Goal: Information Seeking & Learning: Learn about a topic

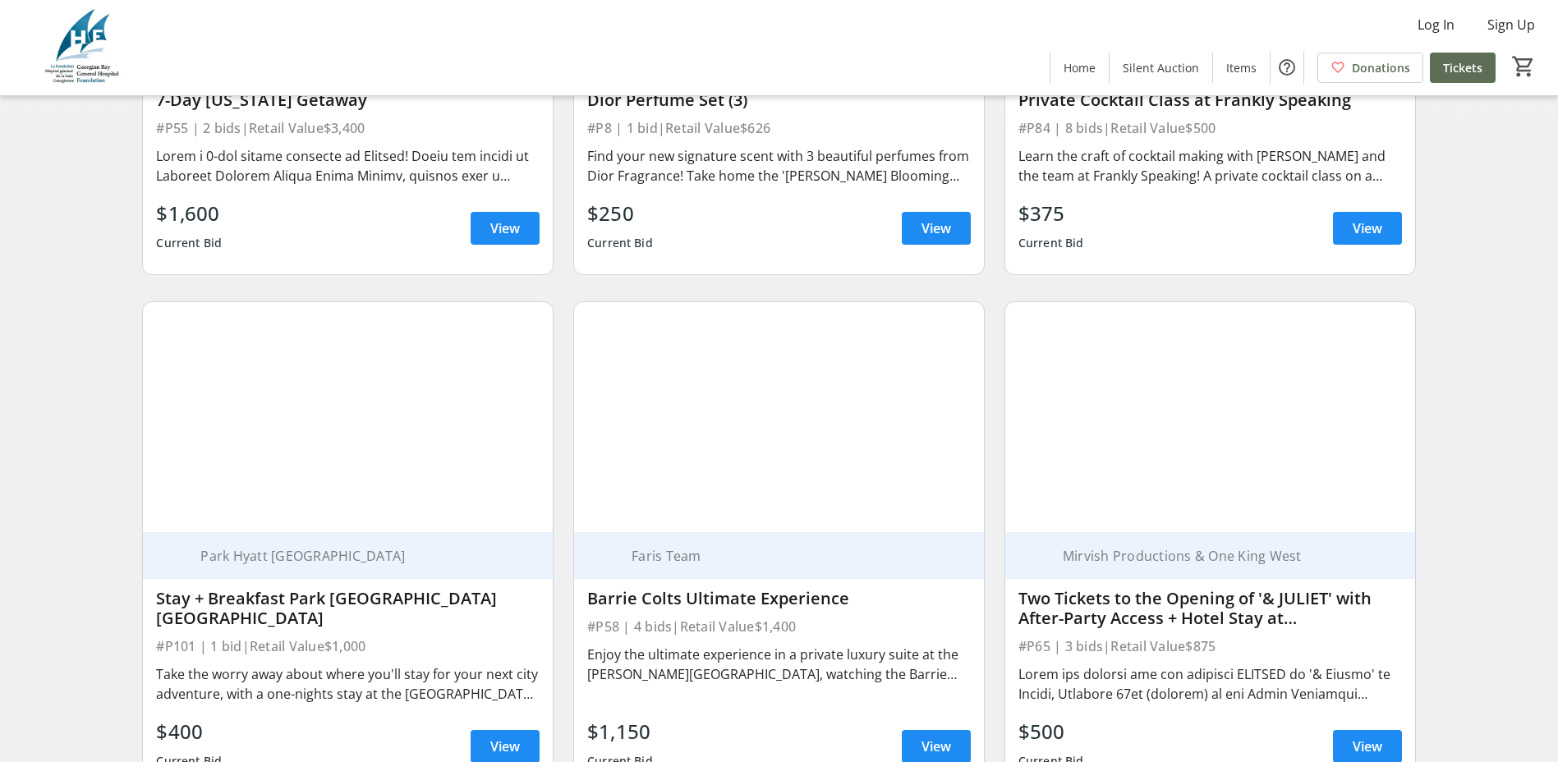
scroll to position [575, 0]
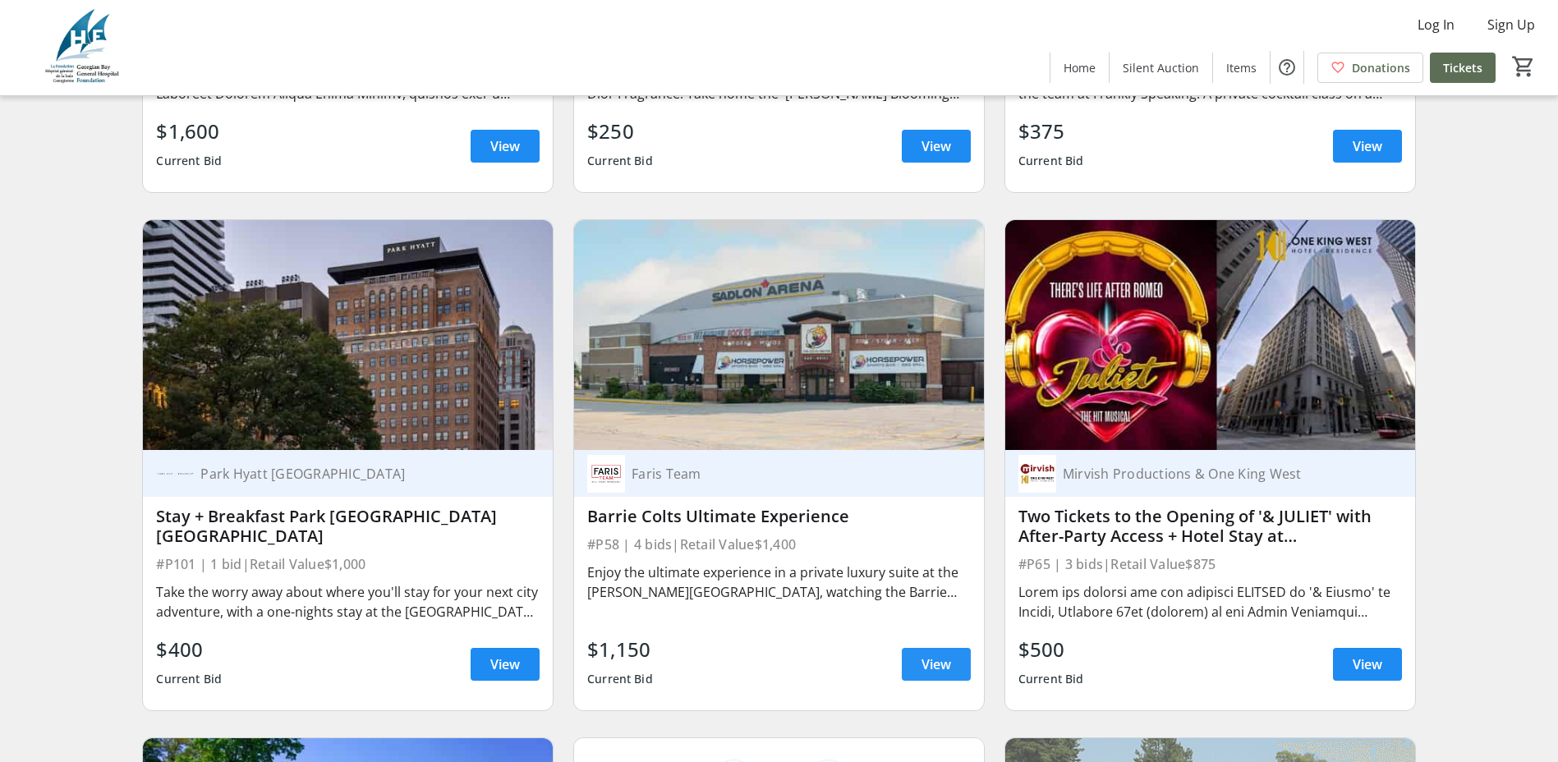
click at [915, 673] on span at bounding box center [936, 664] width 69 height 39
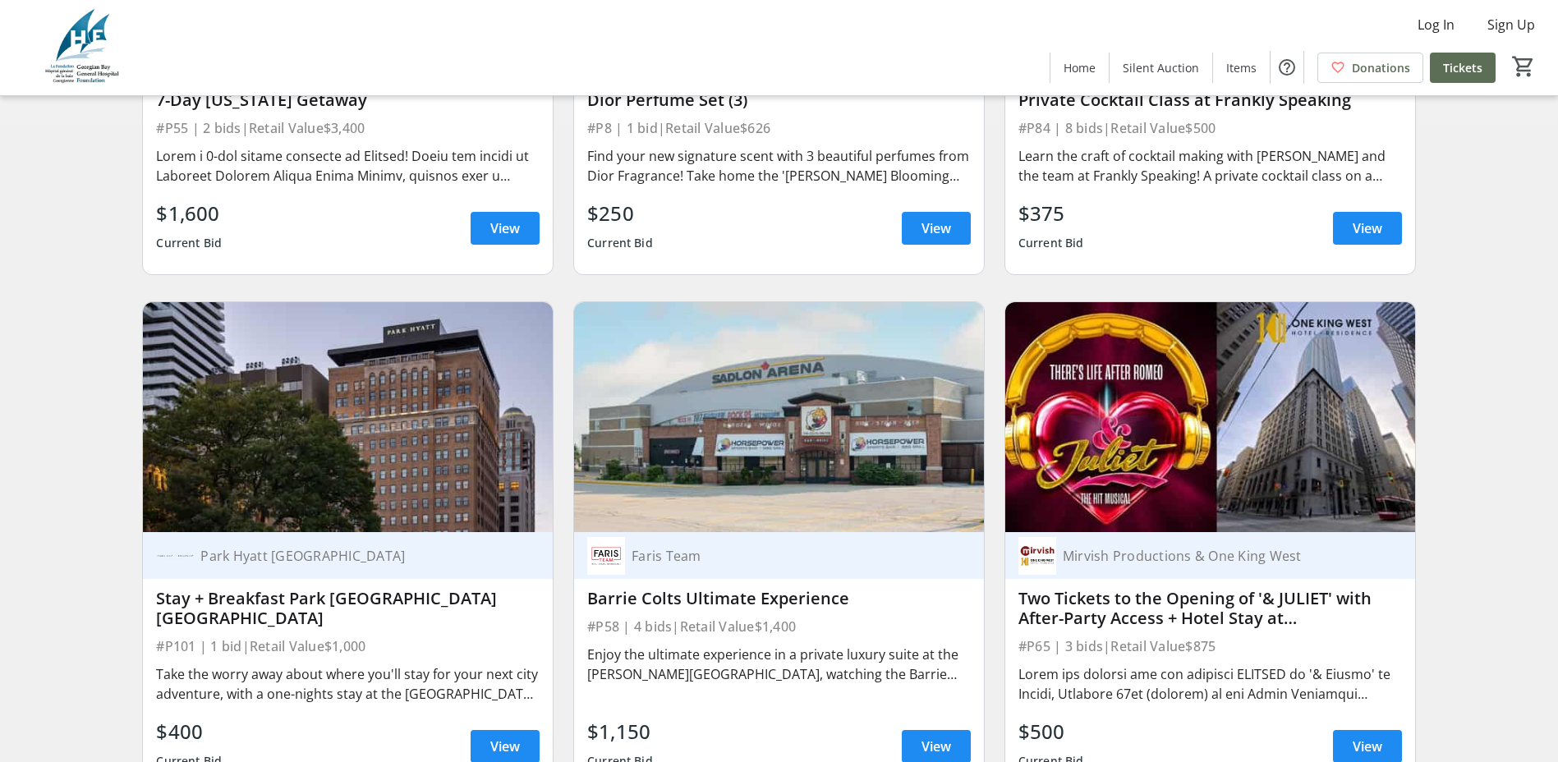
scroll to position [411, 0]
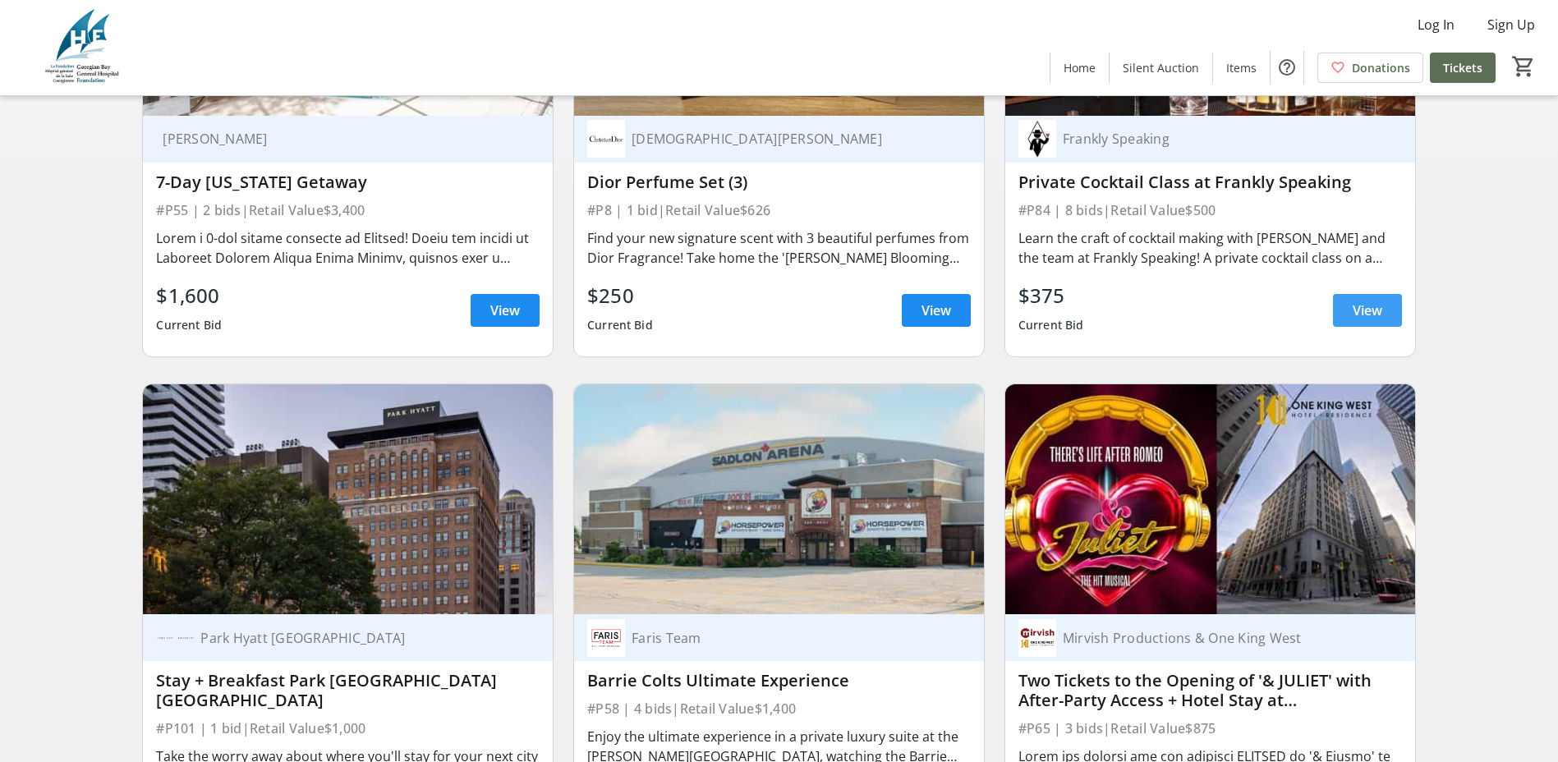
click at [1358, 320] on span "View" at bounding box center [1368, 311] width 30 height 20
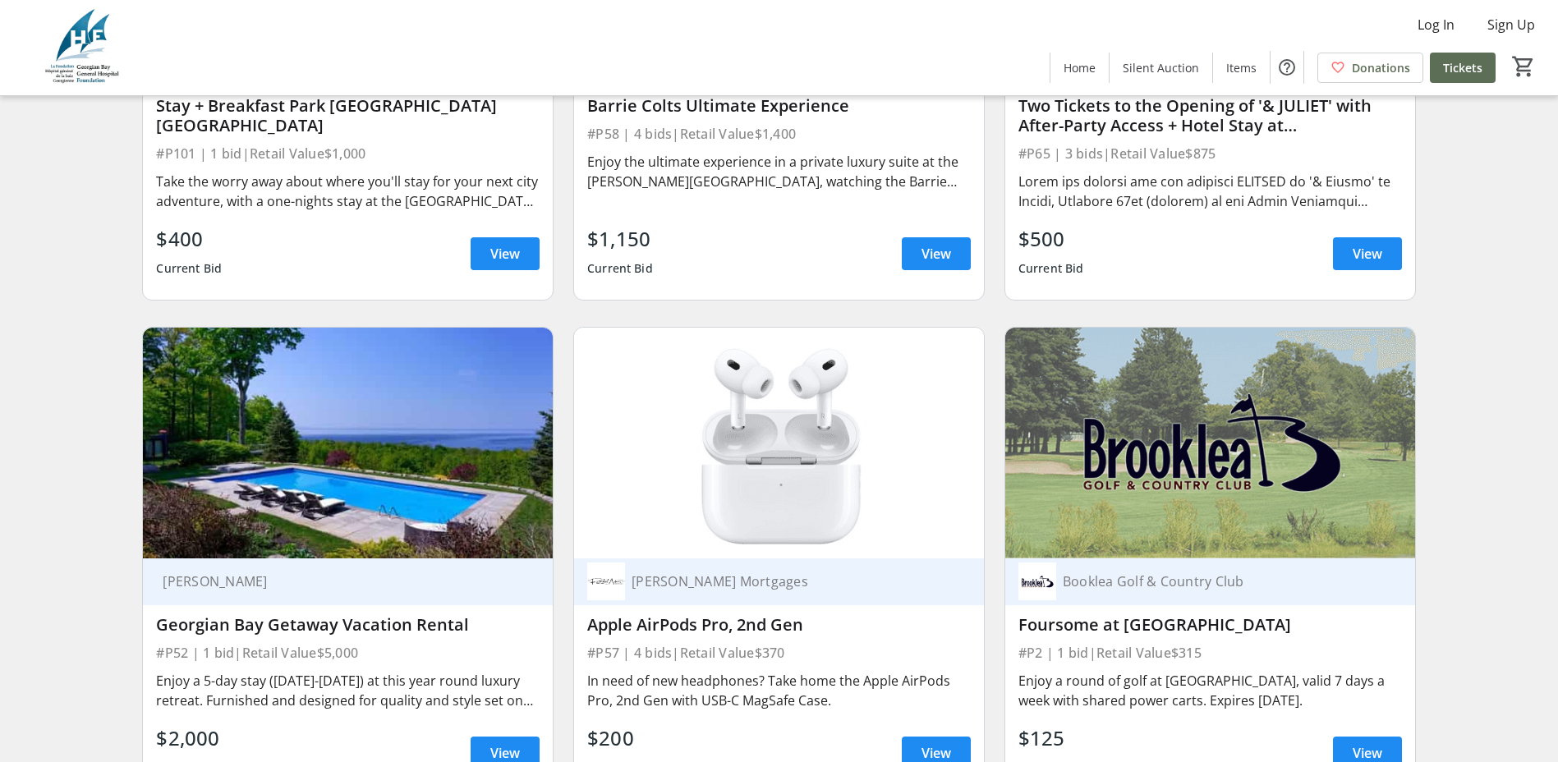
scroll to position [1068, 0]
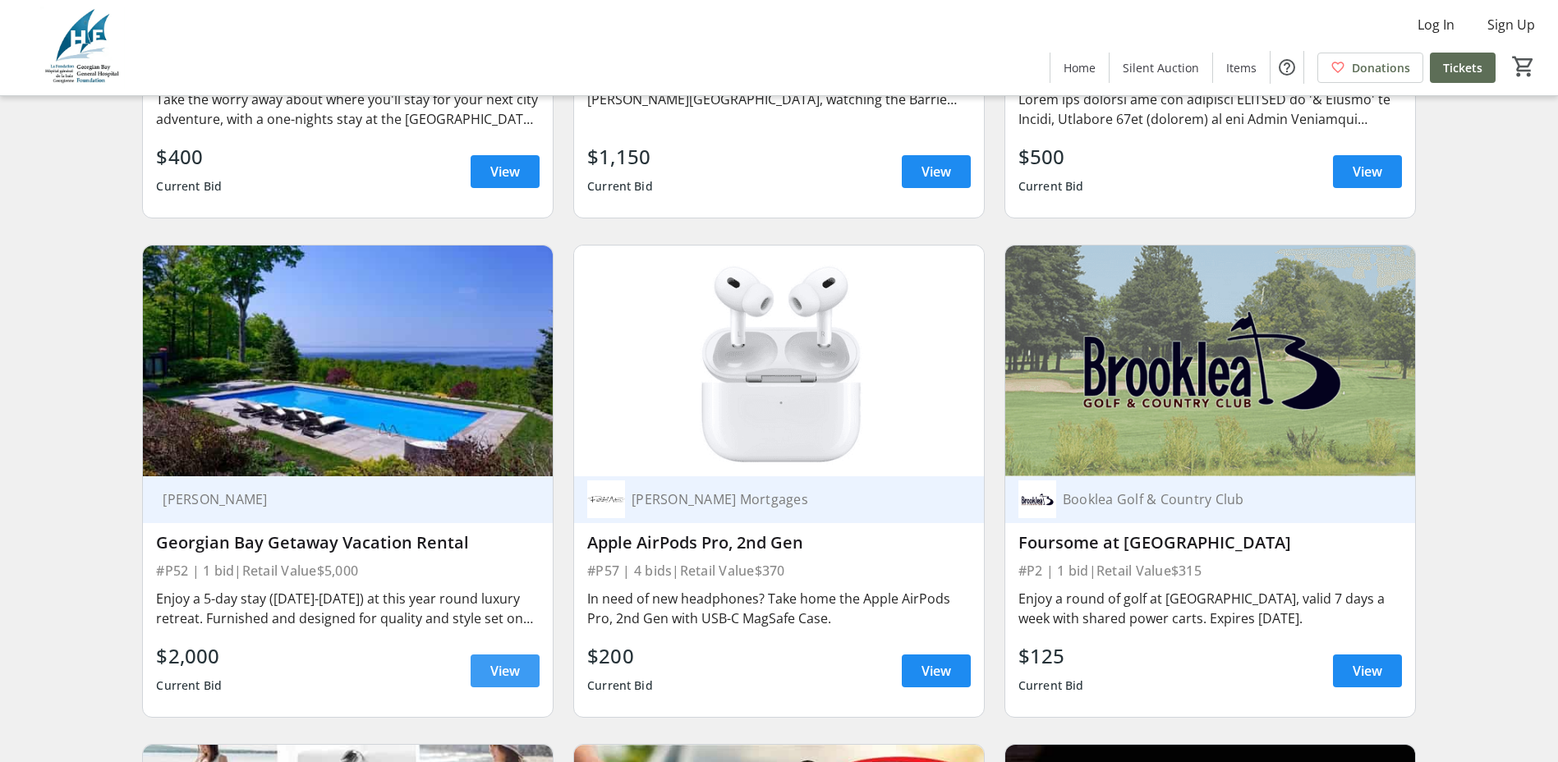
click at [511, 673] on span "View" at bounding box center [505, 671] width 30 height 20
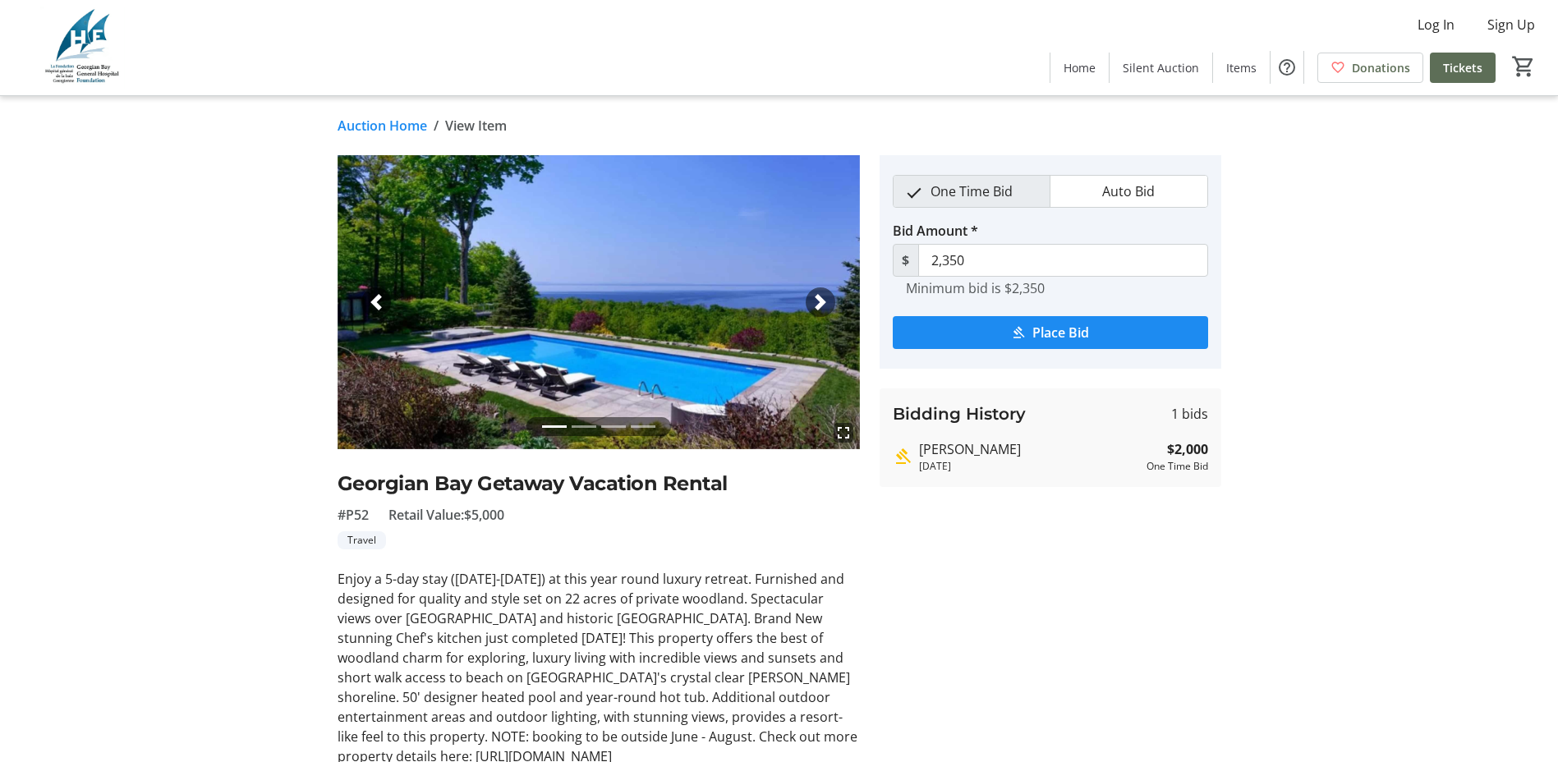
scroll to position [82, 0]
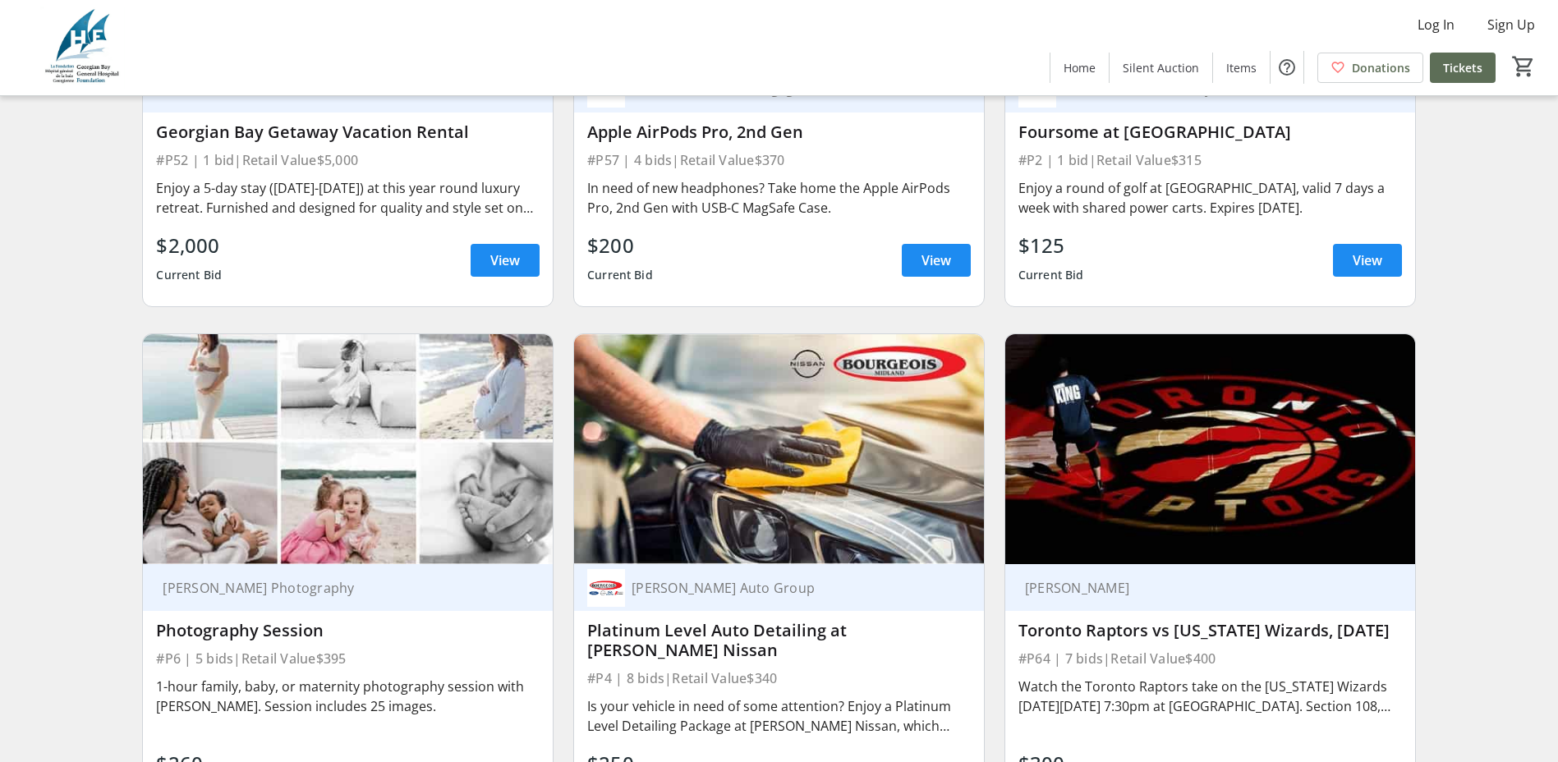
scroll to position [1643, 0]
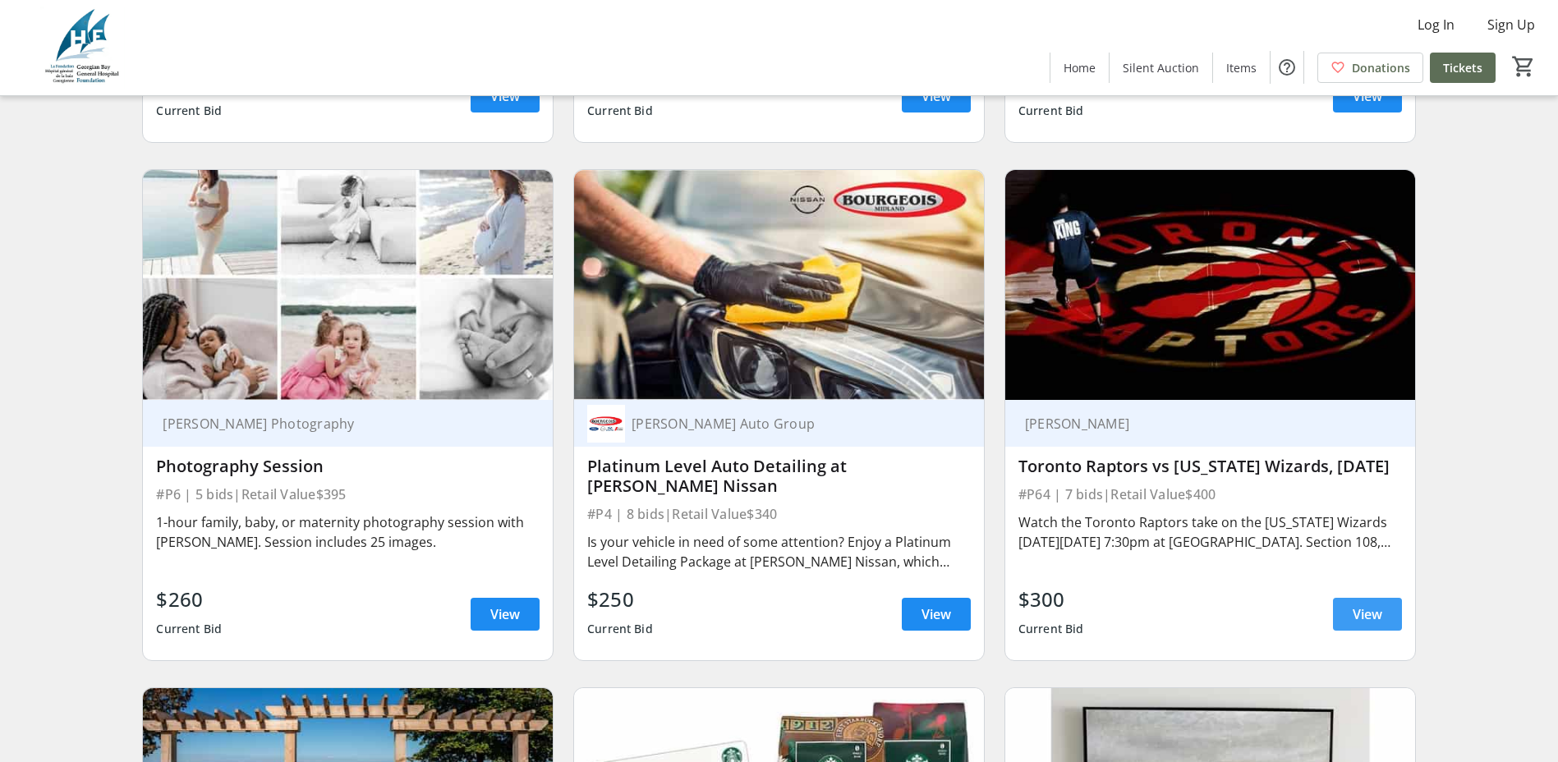
click at [1346, 632] on span at bounding box center [1367, 614] width 69 height 39
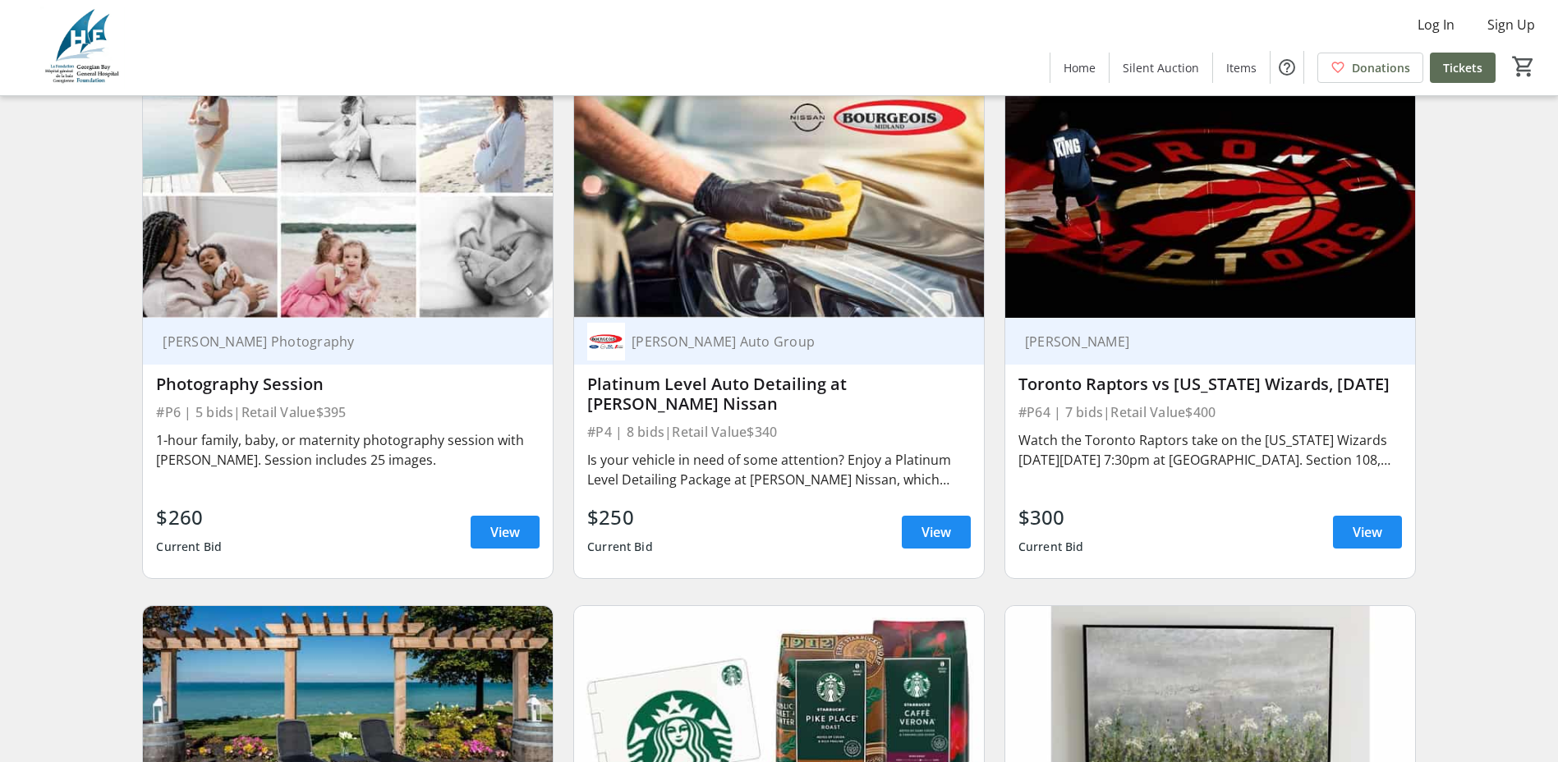
scroll to position [1807, 0]
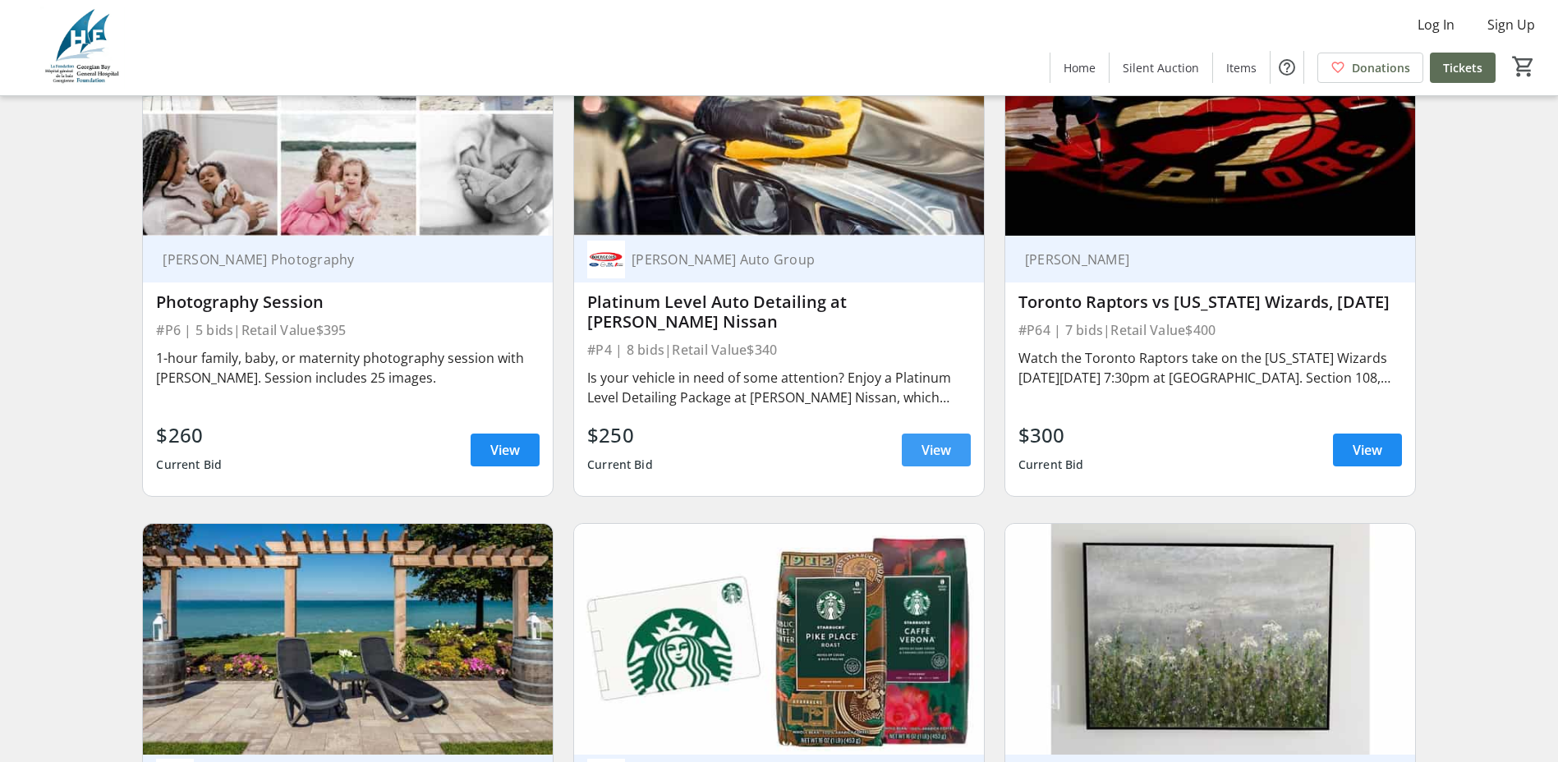
click at [939, 459] on span "View" at bounding box center [936, 450] width 30 height 20
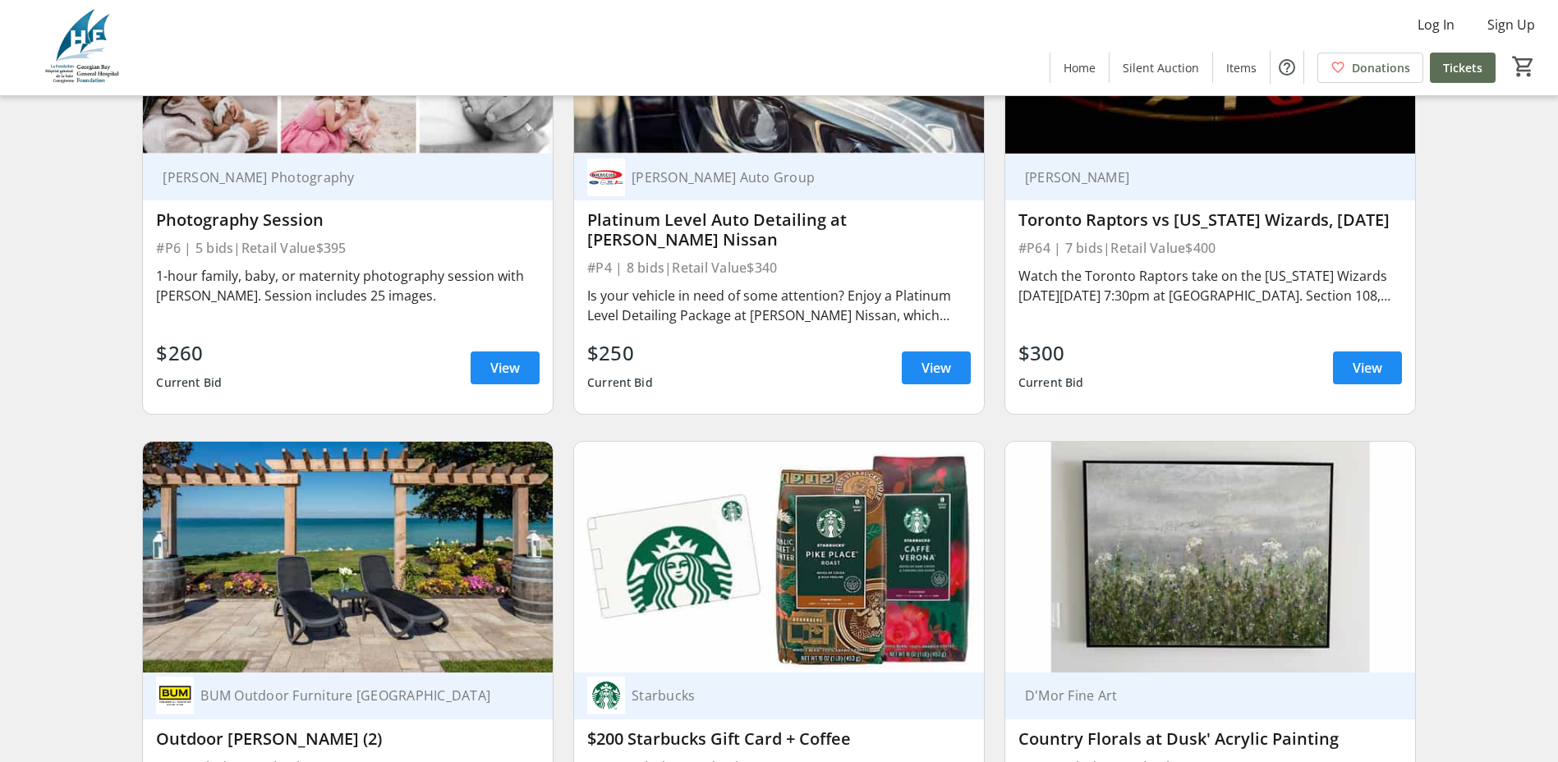
scroll to position [2053, 0]
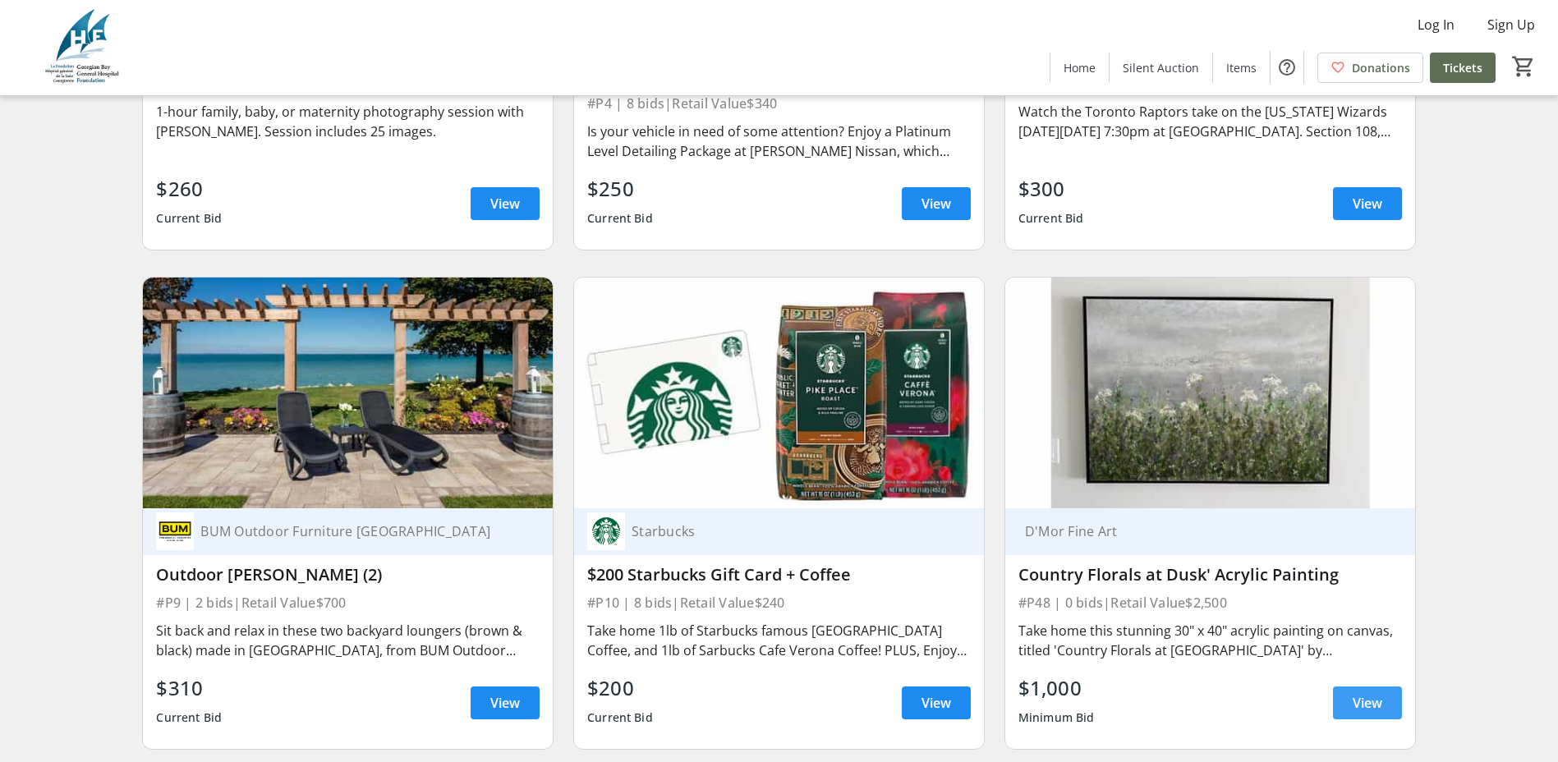
click at [1371, 713] on span "View" at bounding box center [1368, 703] width 30 height 20
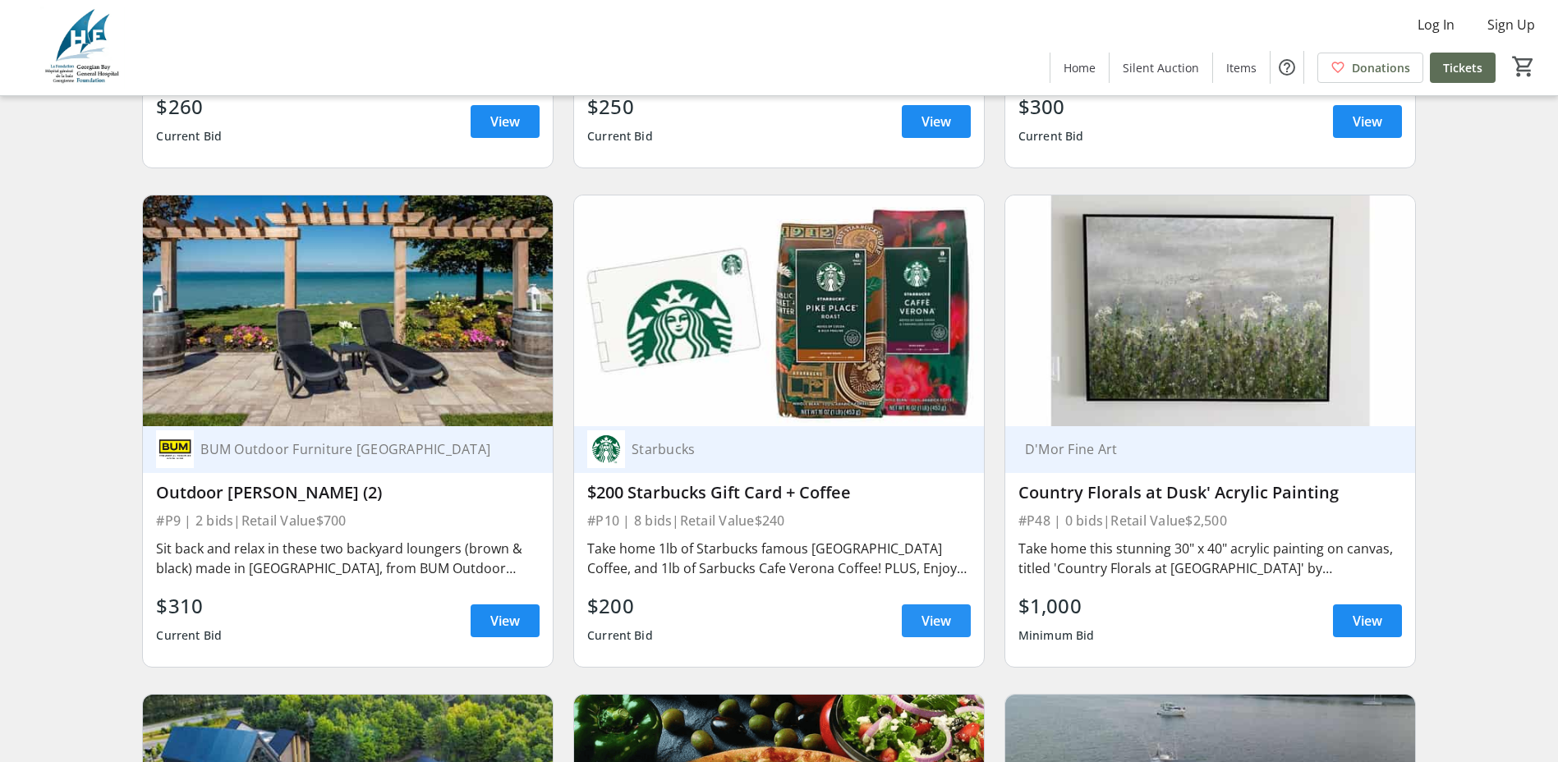
click at [915, 627] on span at bounding box center [936, 620] width 69 height 39
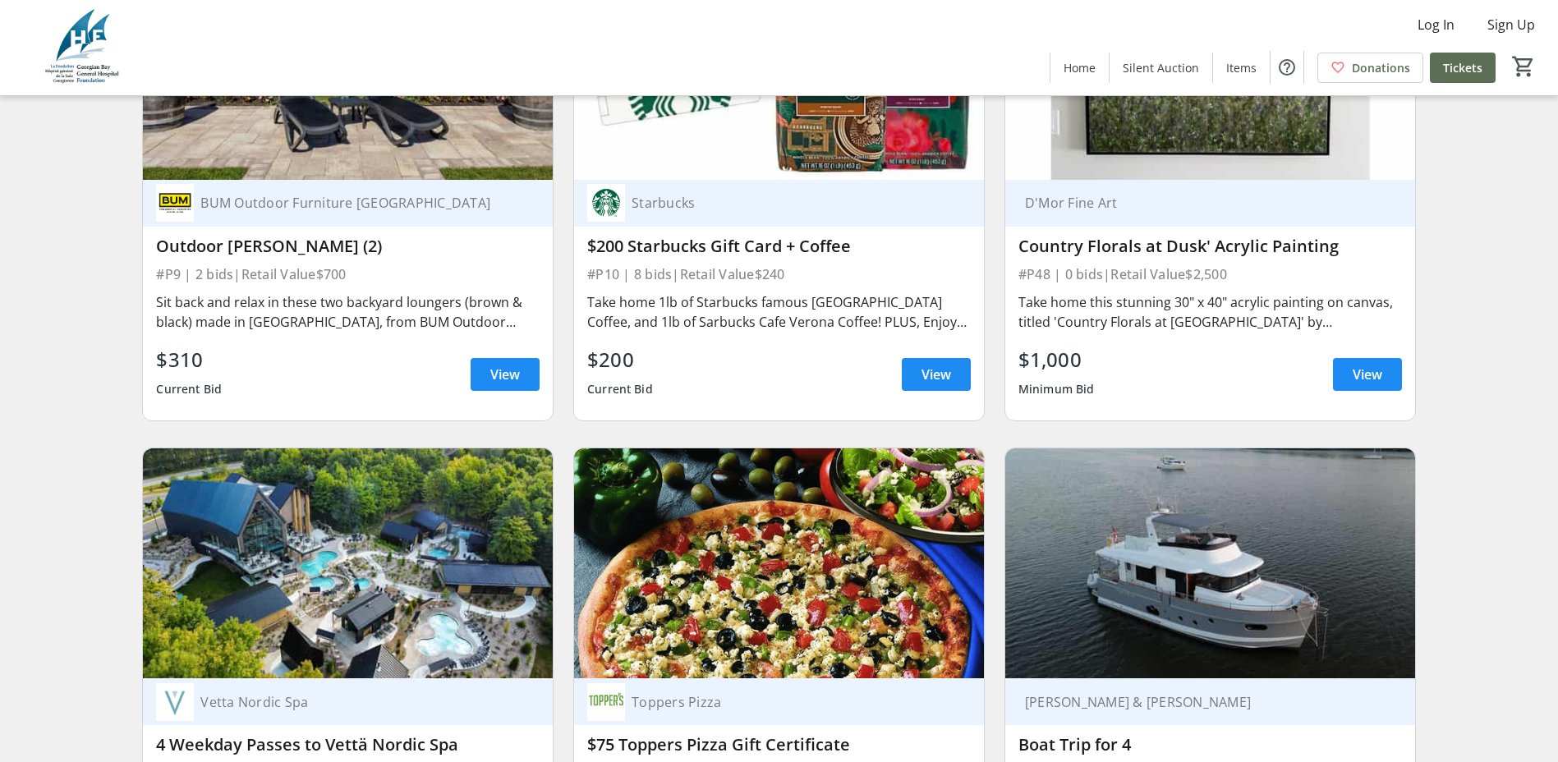
scroll to position [2628, 0]
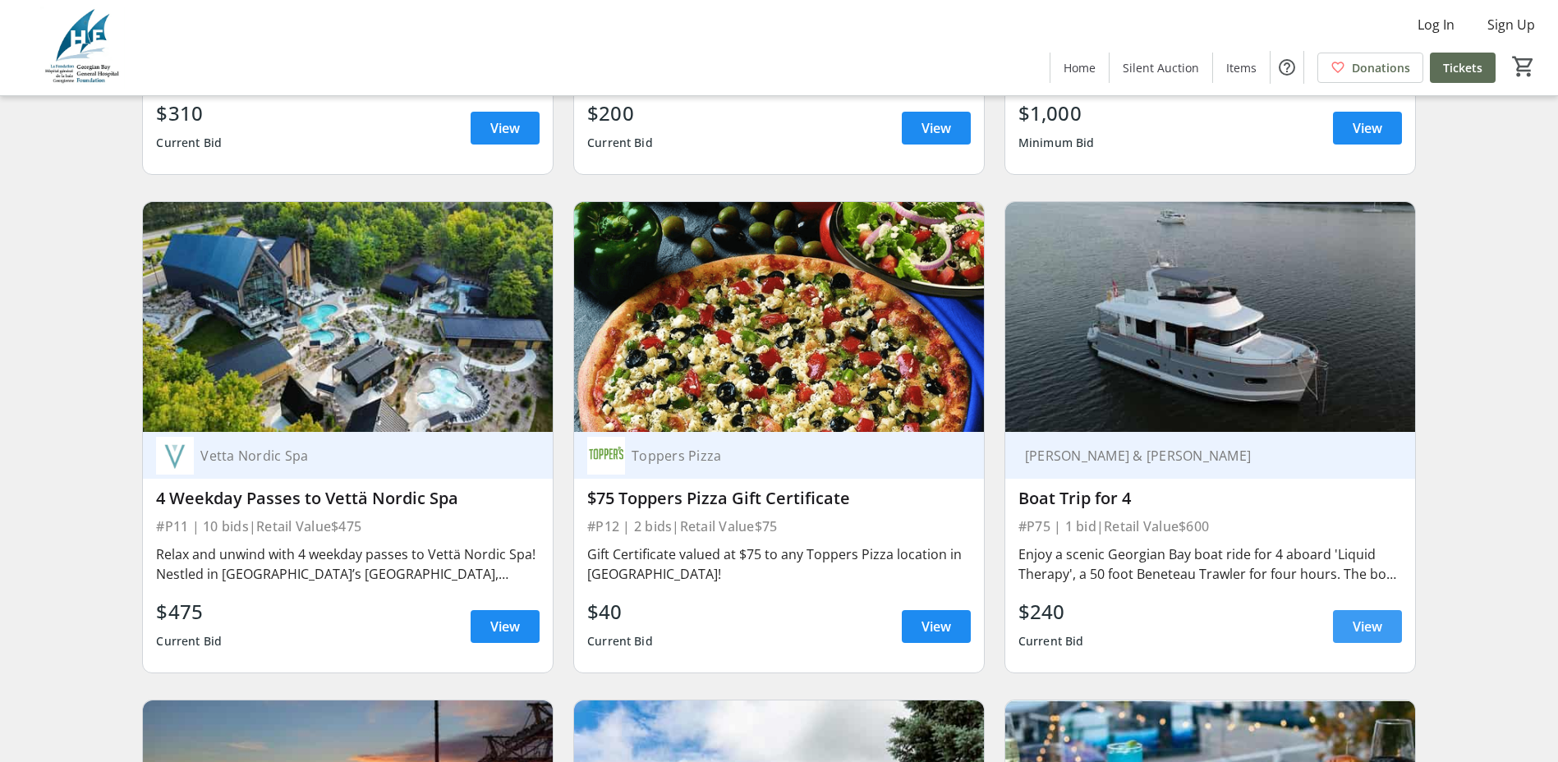
click at [1369, 636] on span "View" at bounding box center [1368, 627] width 30 height 20
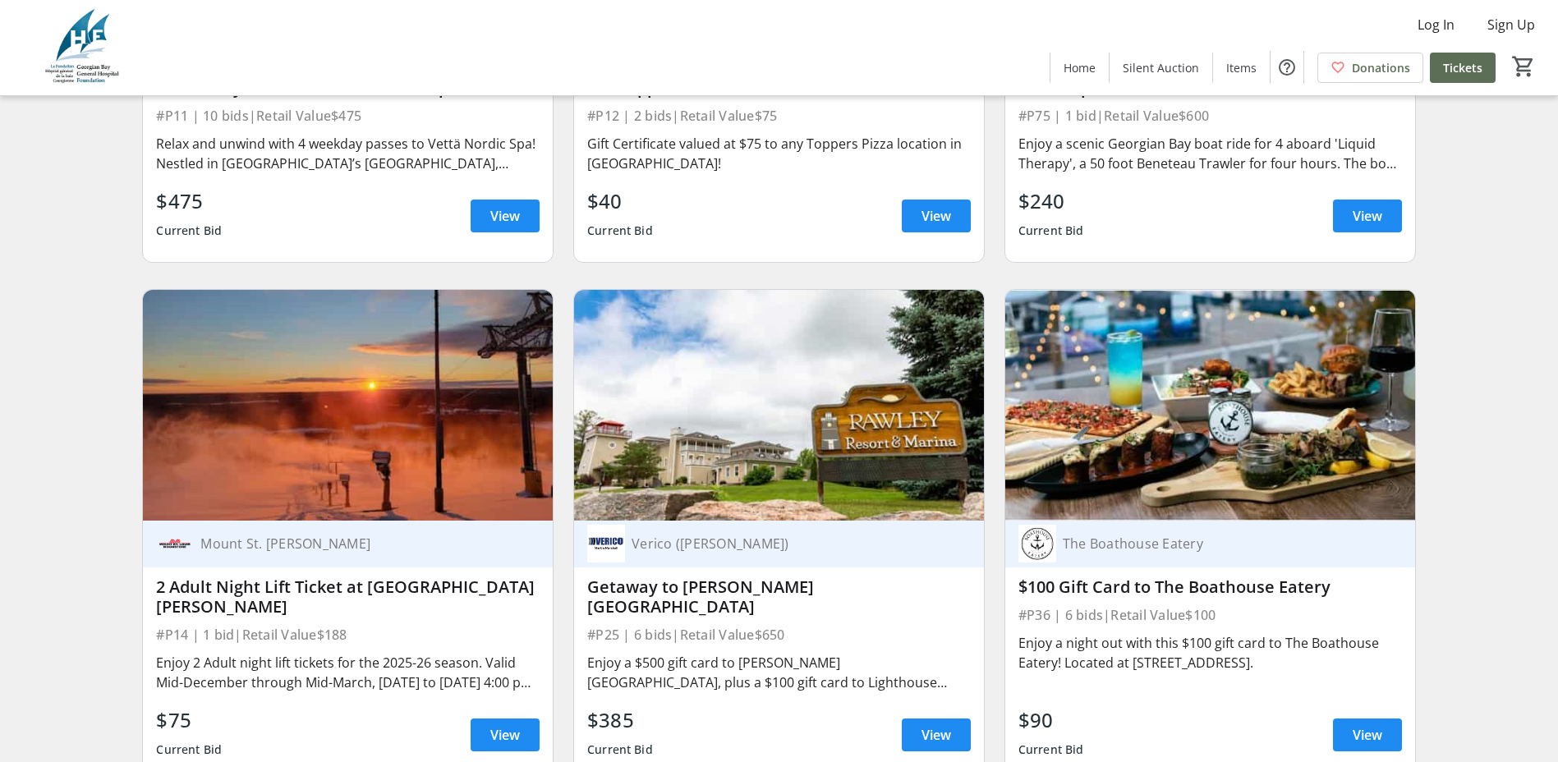
scroll to position [3121, 0]
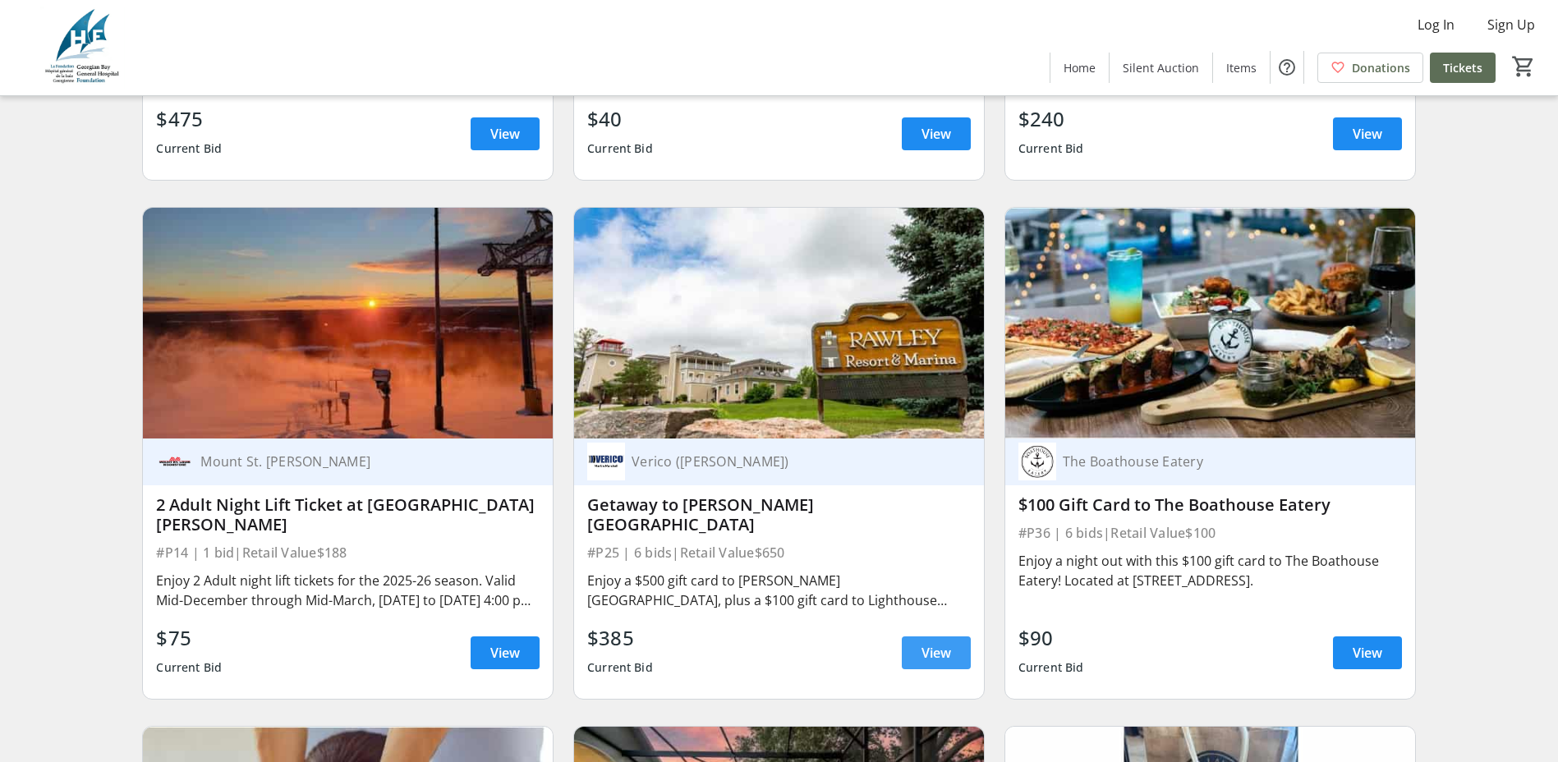
click at [936, 655] on span "View" at bounding box center [936, 653] width 30 height 20
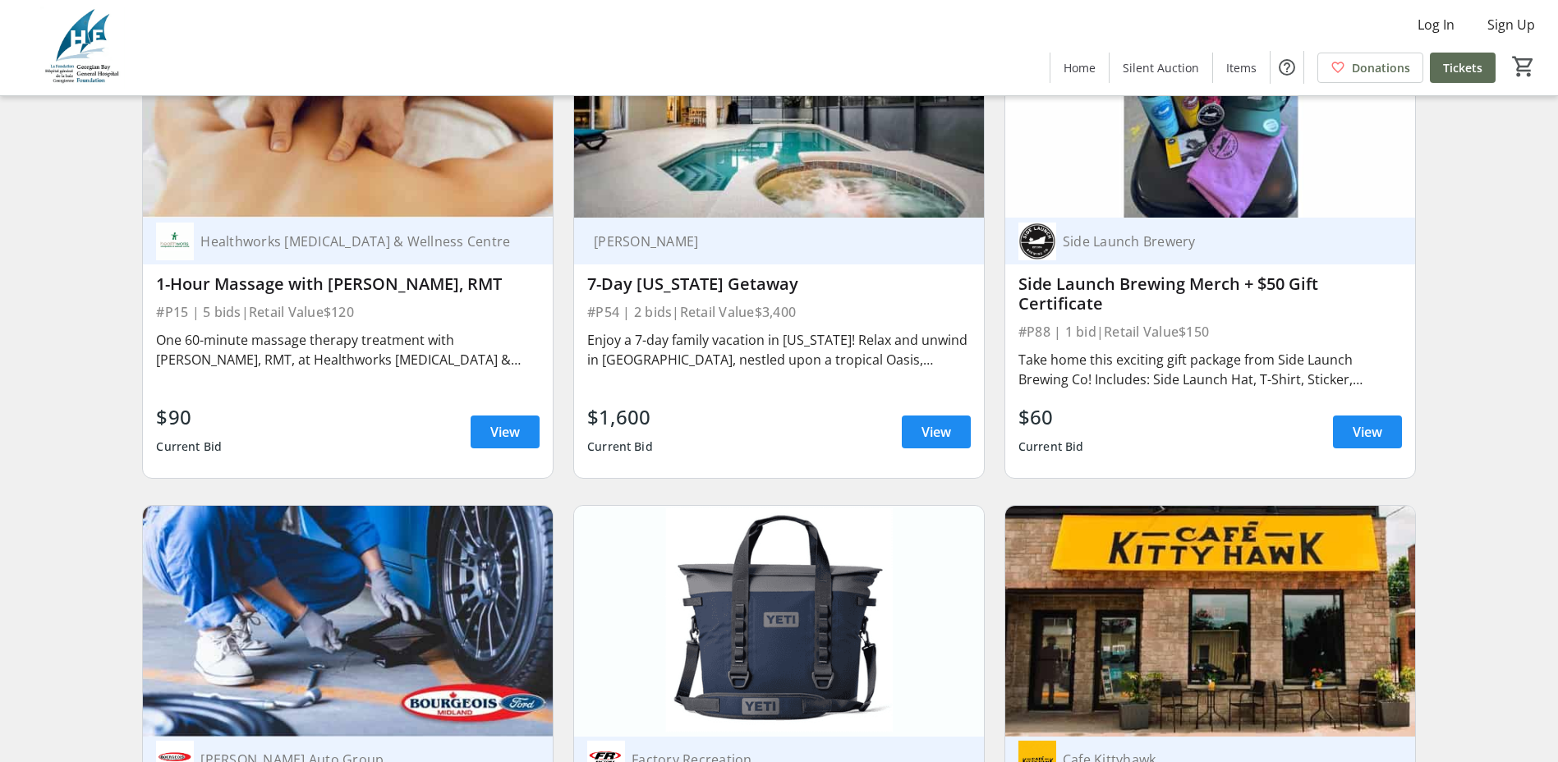
scroll to position [4106, 0]
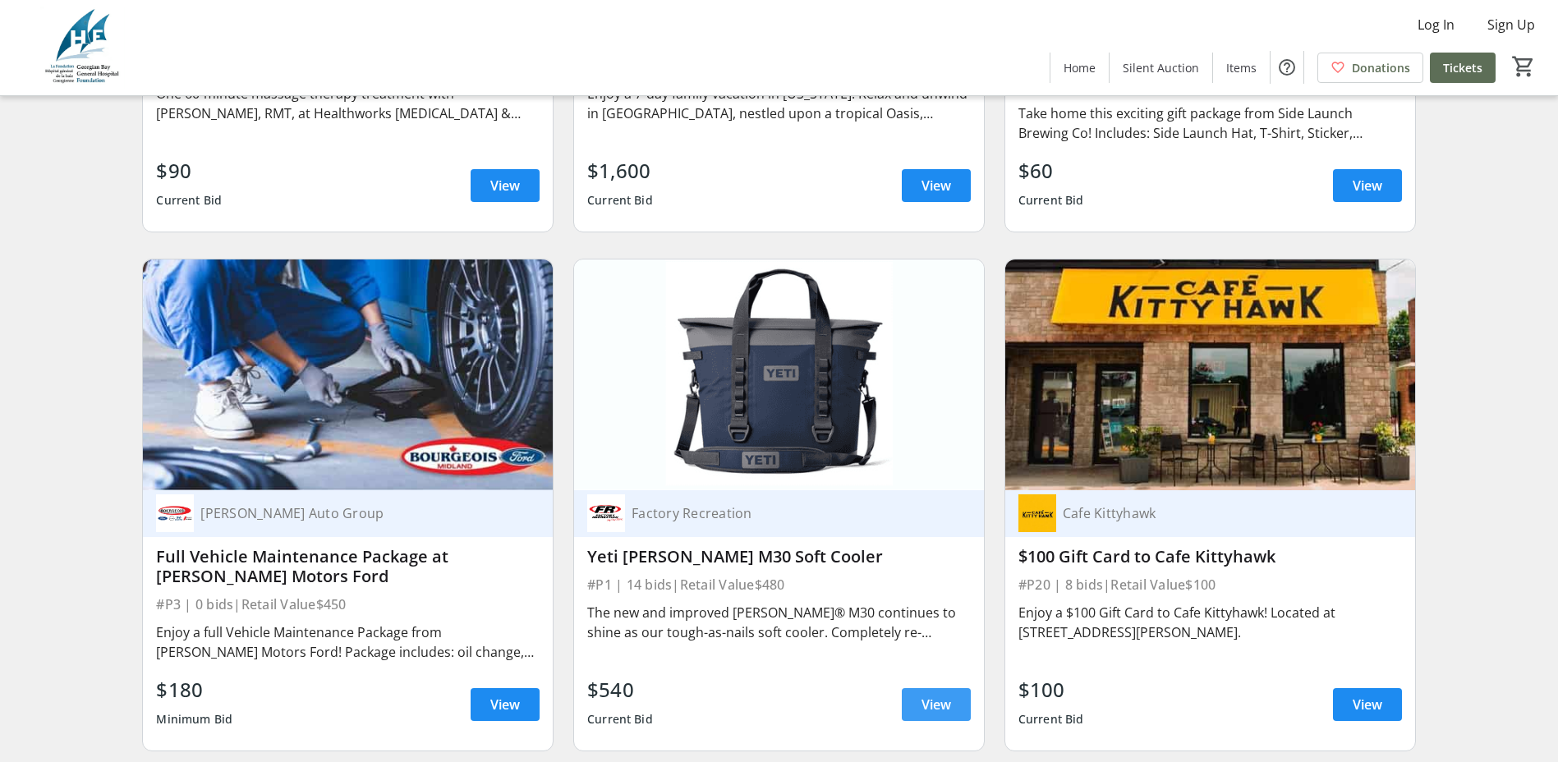
click at [929, 714] on span "View" at bounding box center [936, 705] width 30 height 20
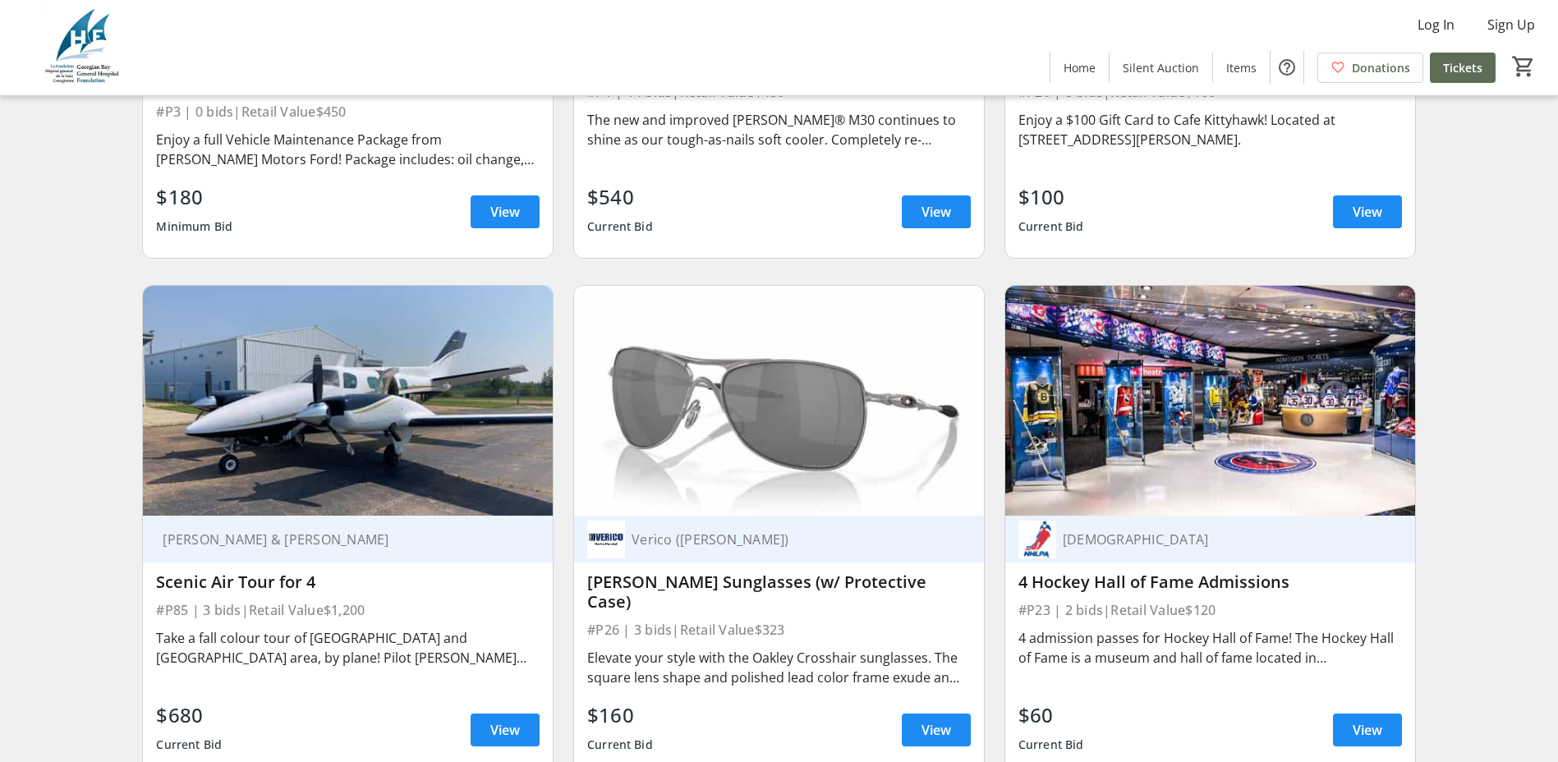
scroll to position [4681, 0]
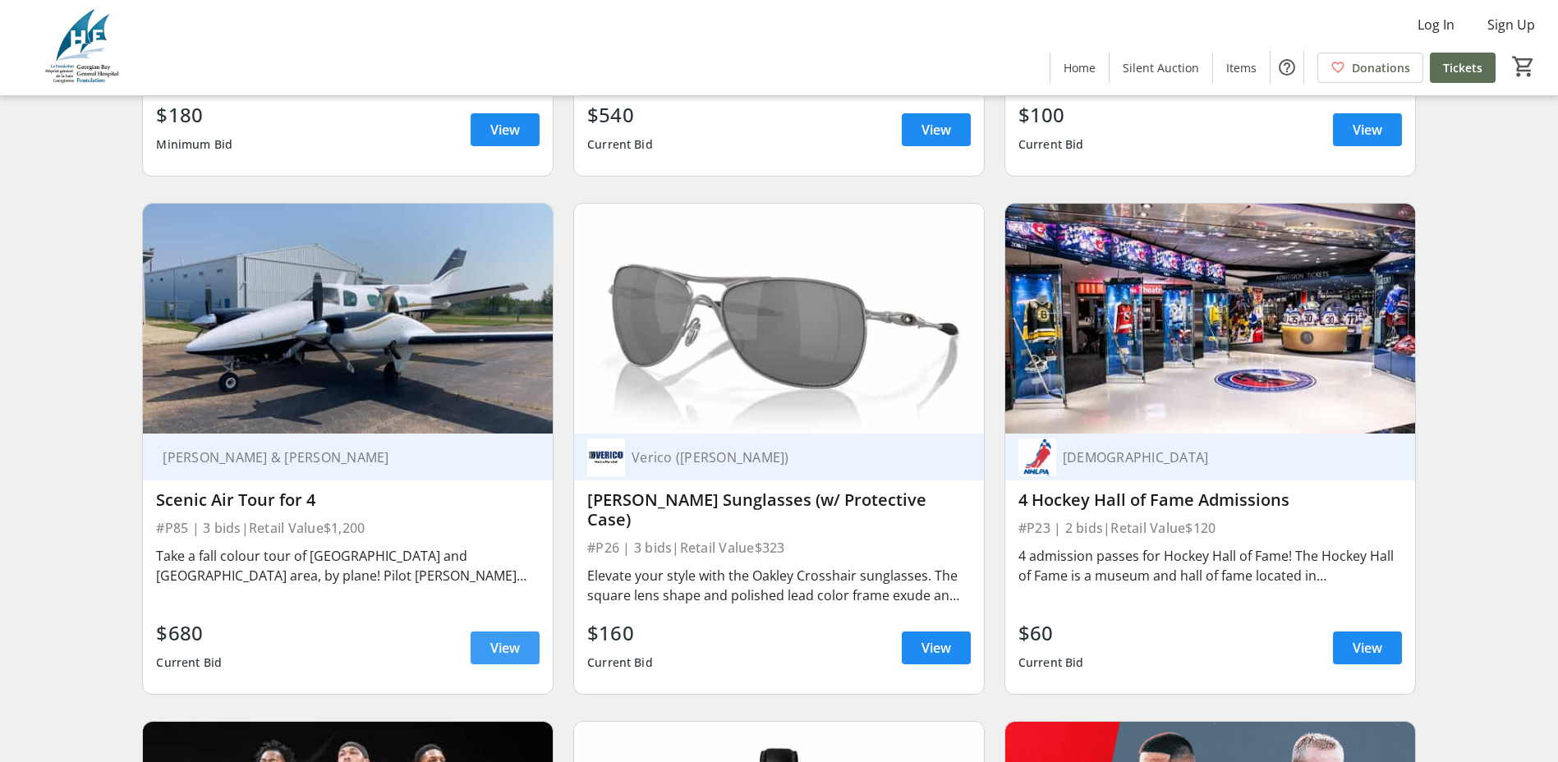
click at [517, 638] on span "View" at bounding box center [505, 648] width 30 height 20
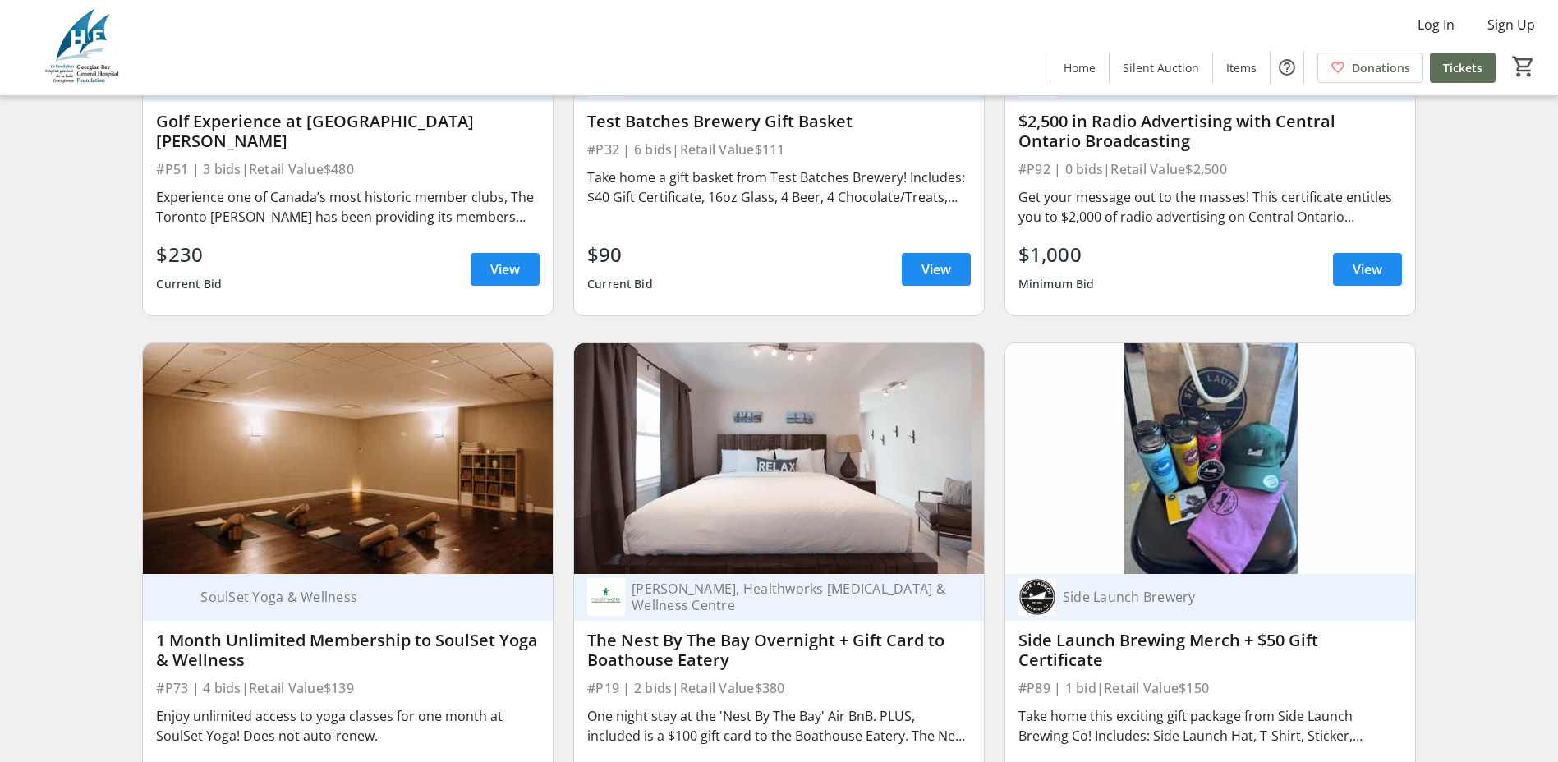
scroll to position [6242, 0]
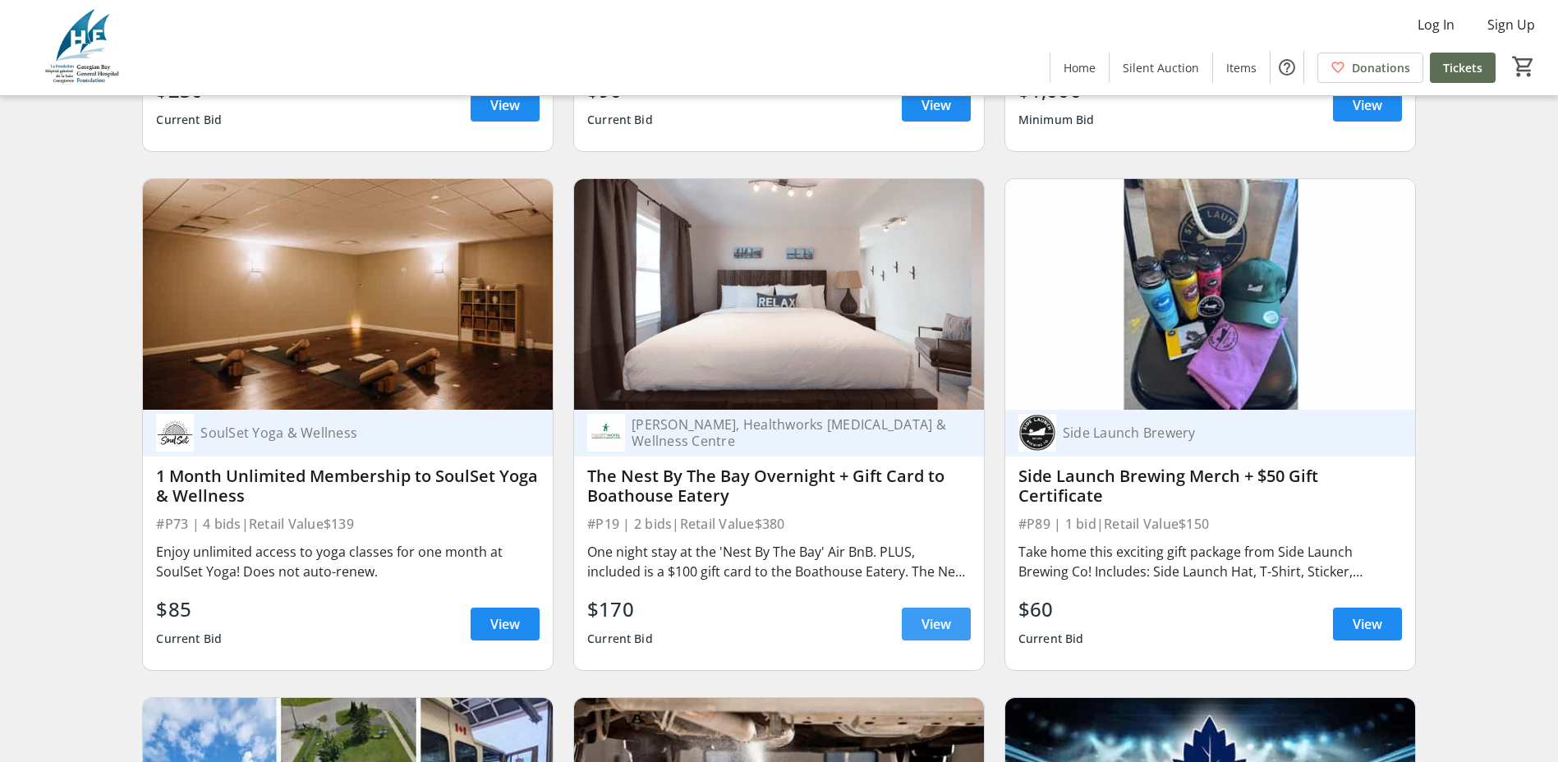
click at [923, 623] on span "View" at bounding box center [936, 624] width 30 height 20
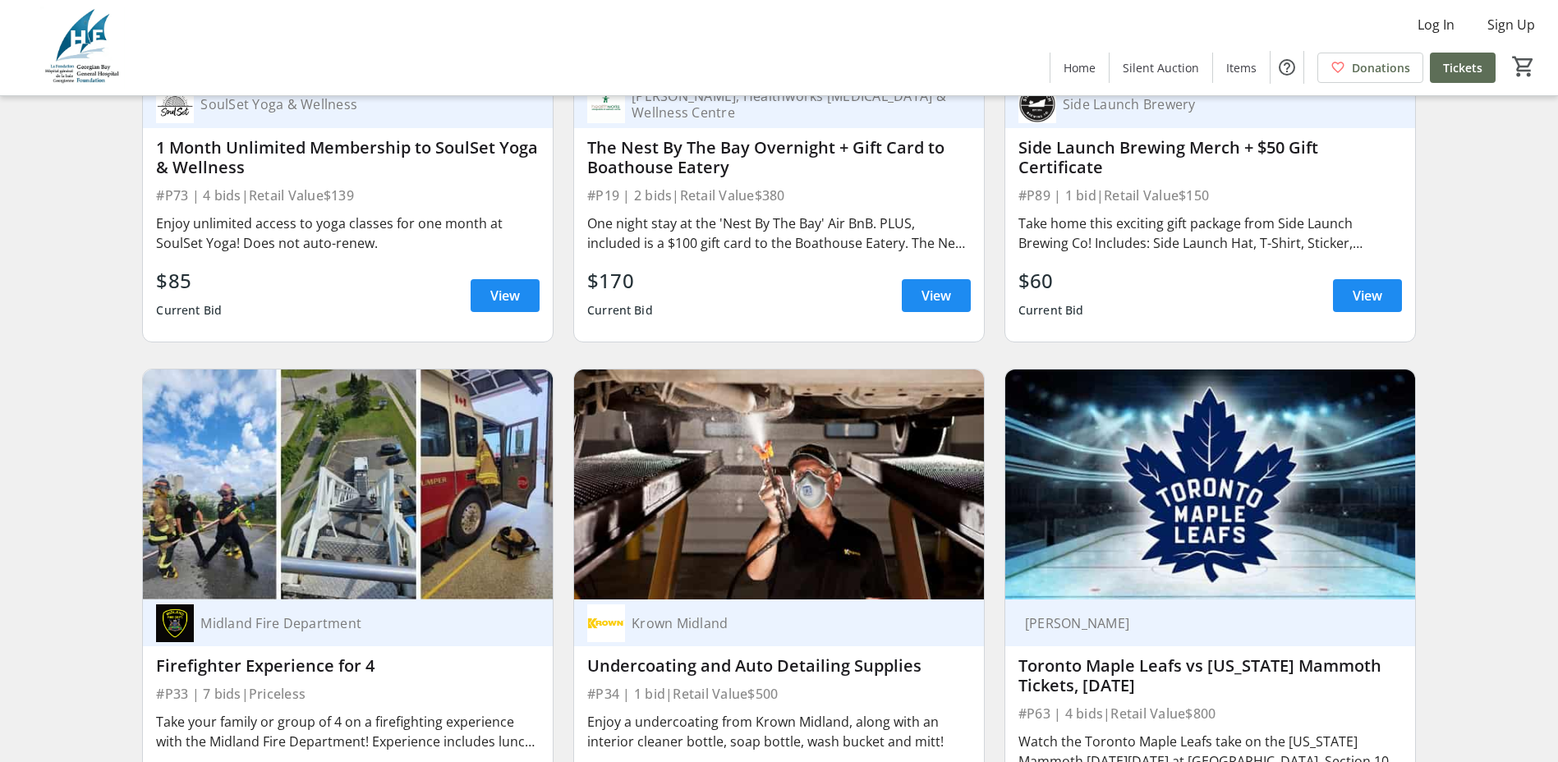
scroll to position [6652, 0]
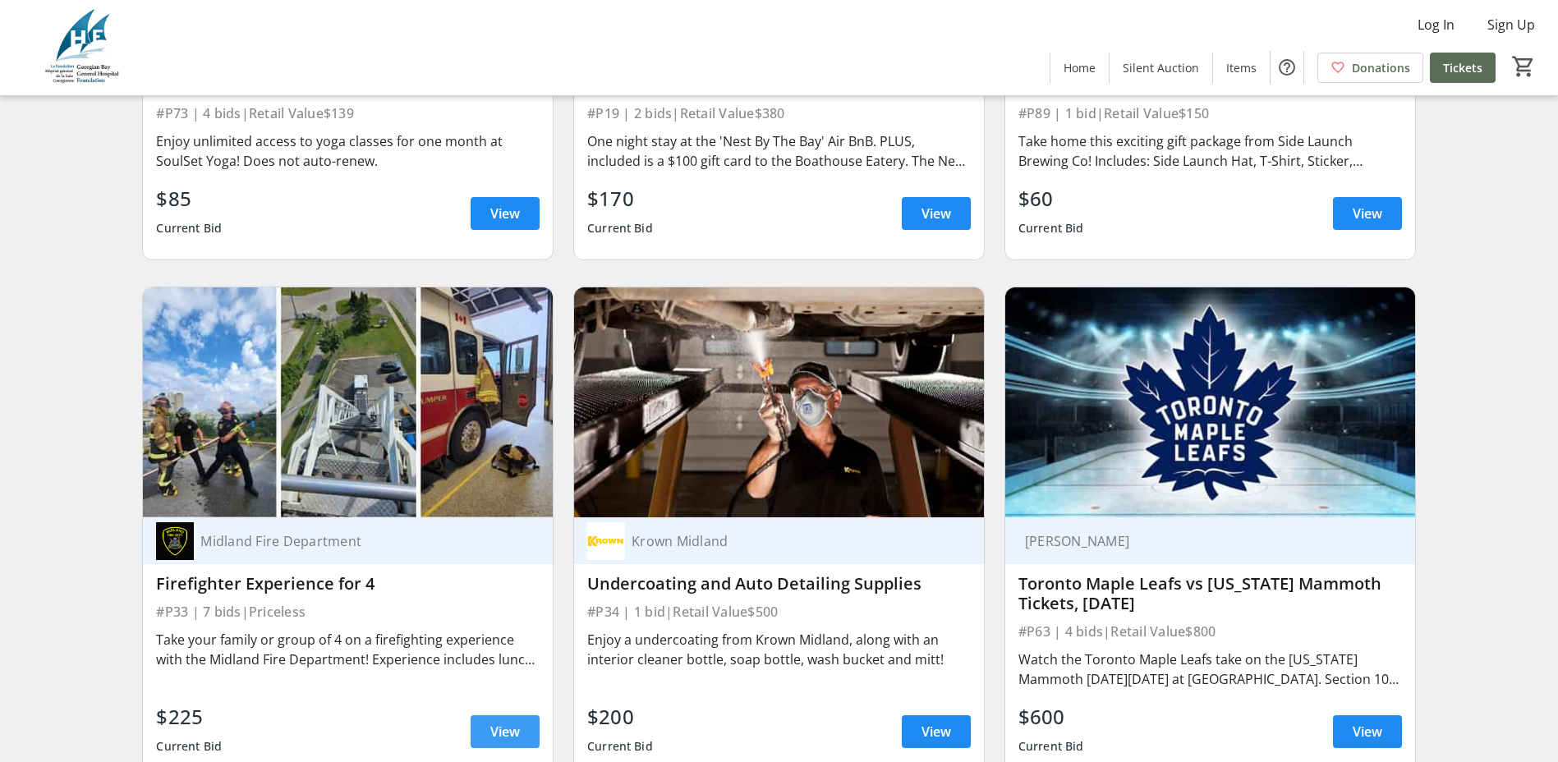
click at [494, 722] on span "View" at bounding box center [505, 732] width 30 height 20
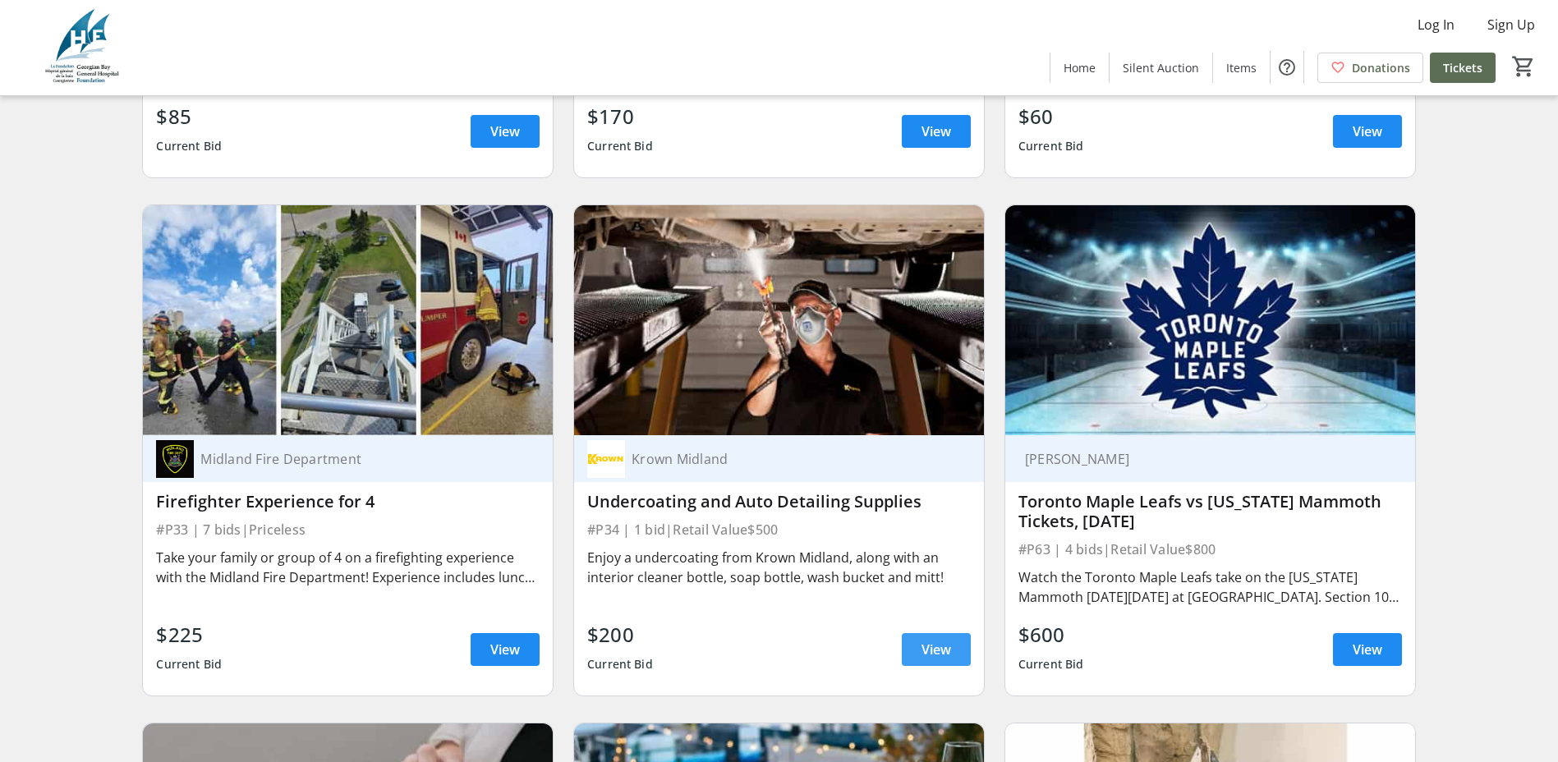
click at [929, 644] on span "View" at bounding box center [936, 650] width 30 height 20
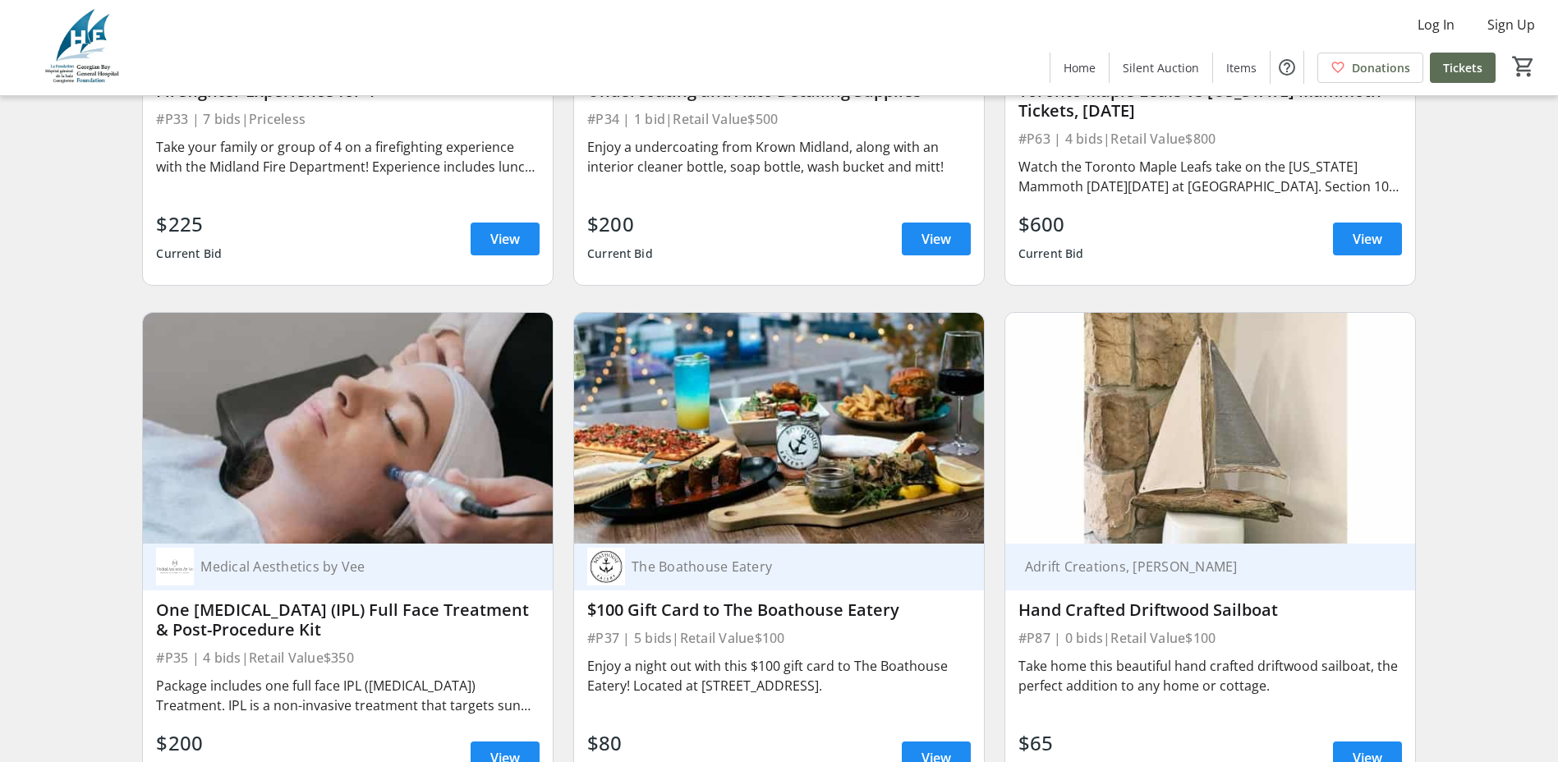
scroll to position [7227, 0]
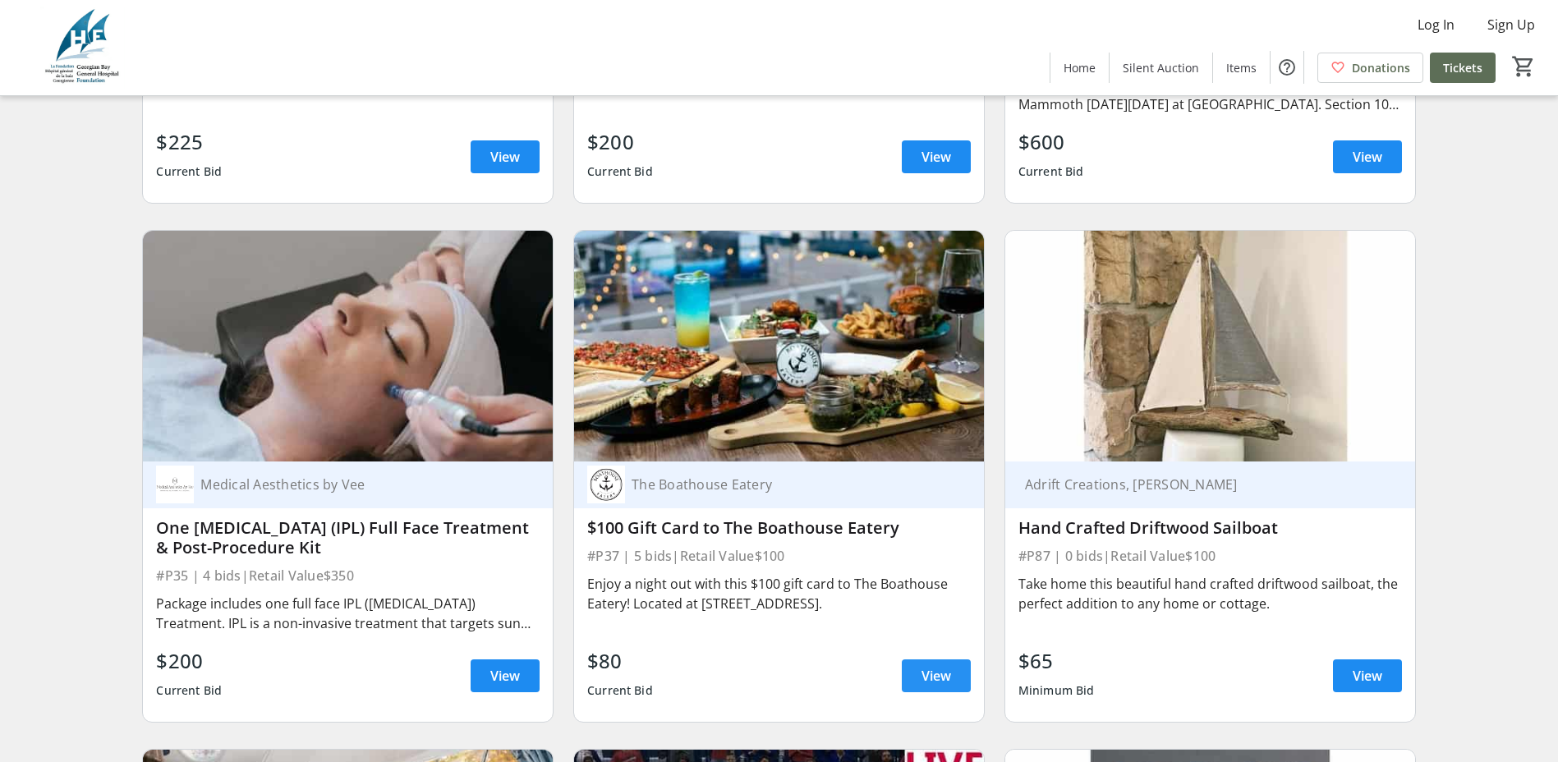
click at [906, 665] on span at bounding box center [936, 675] width 69 height 39
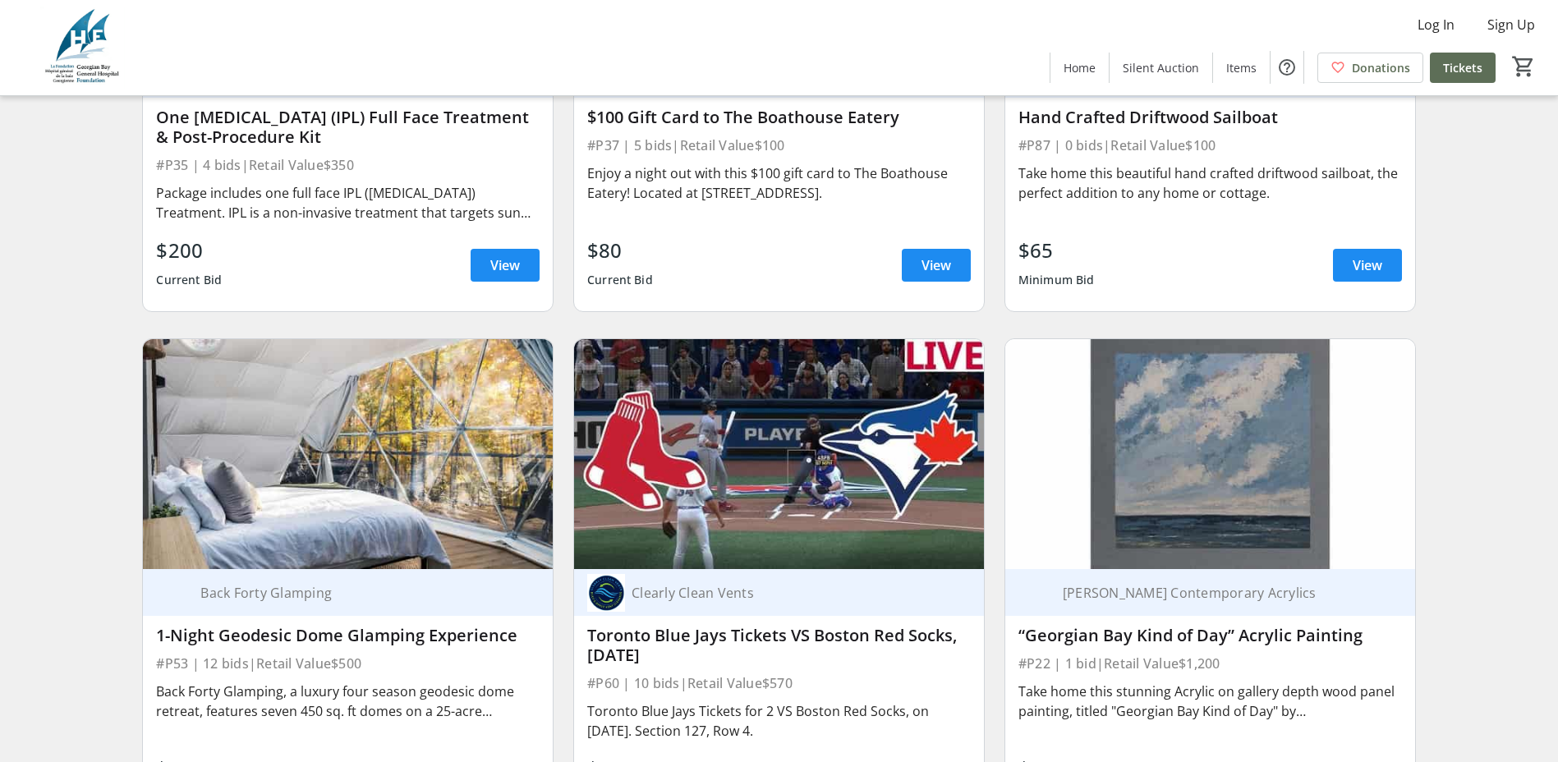
scroll to position [7720, 0]
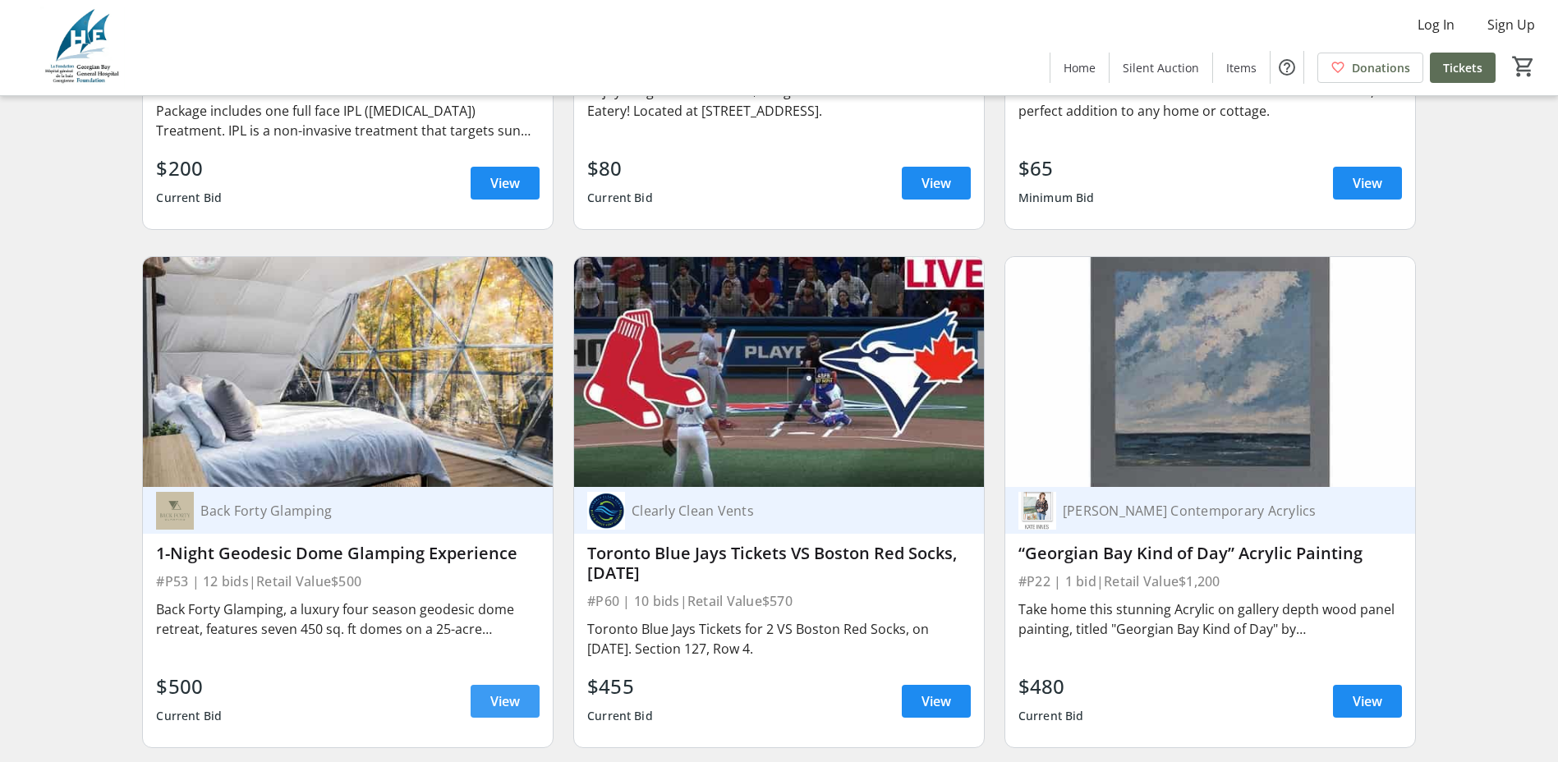
click at [492, 697] on span "View" at bounding box center [505, 702] width 30 height 20
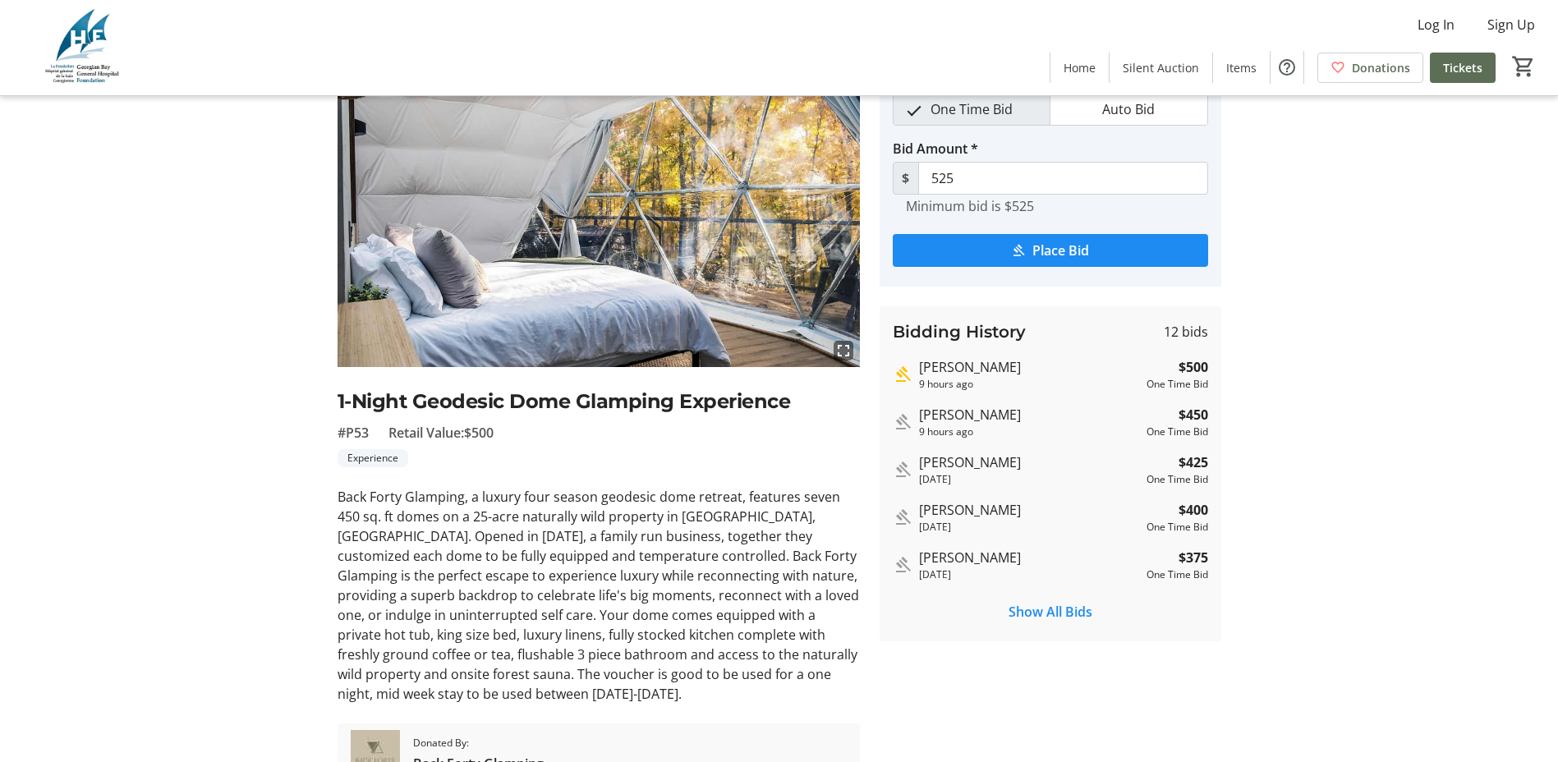
scroll to position [164, 0]
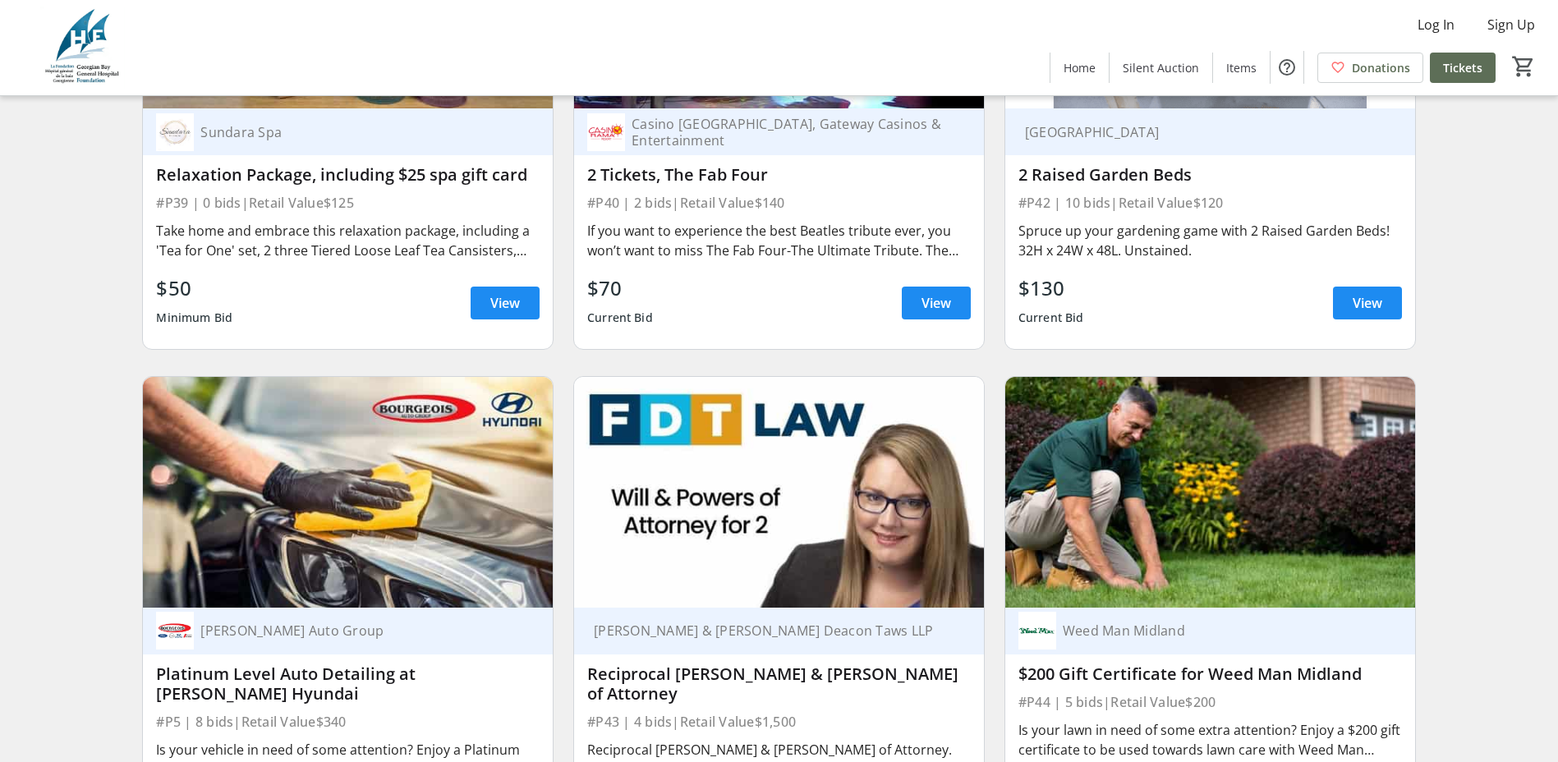
scroll to position [9198, 0]
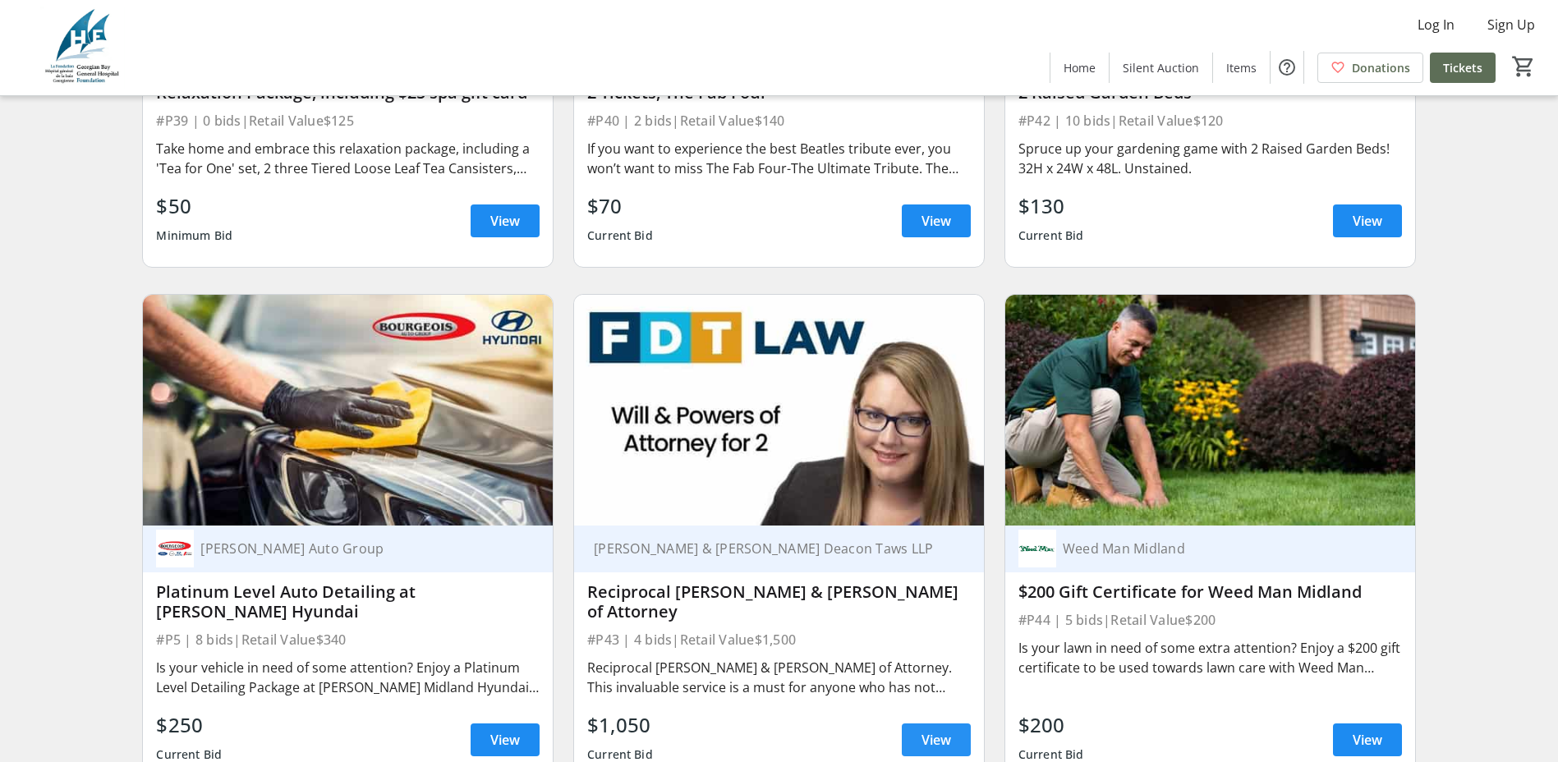
click at [927, 731] on span "View" at bounding box center [936, 740] width 30 height 20
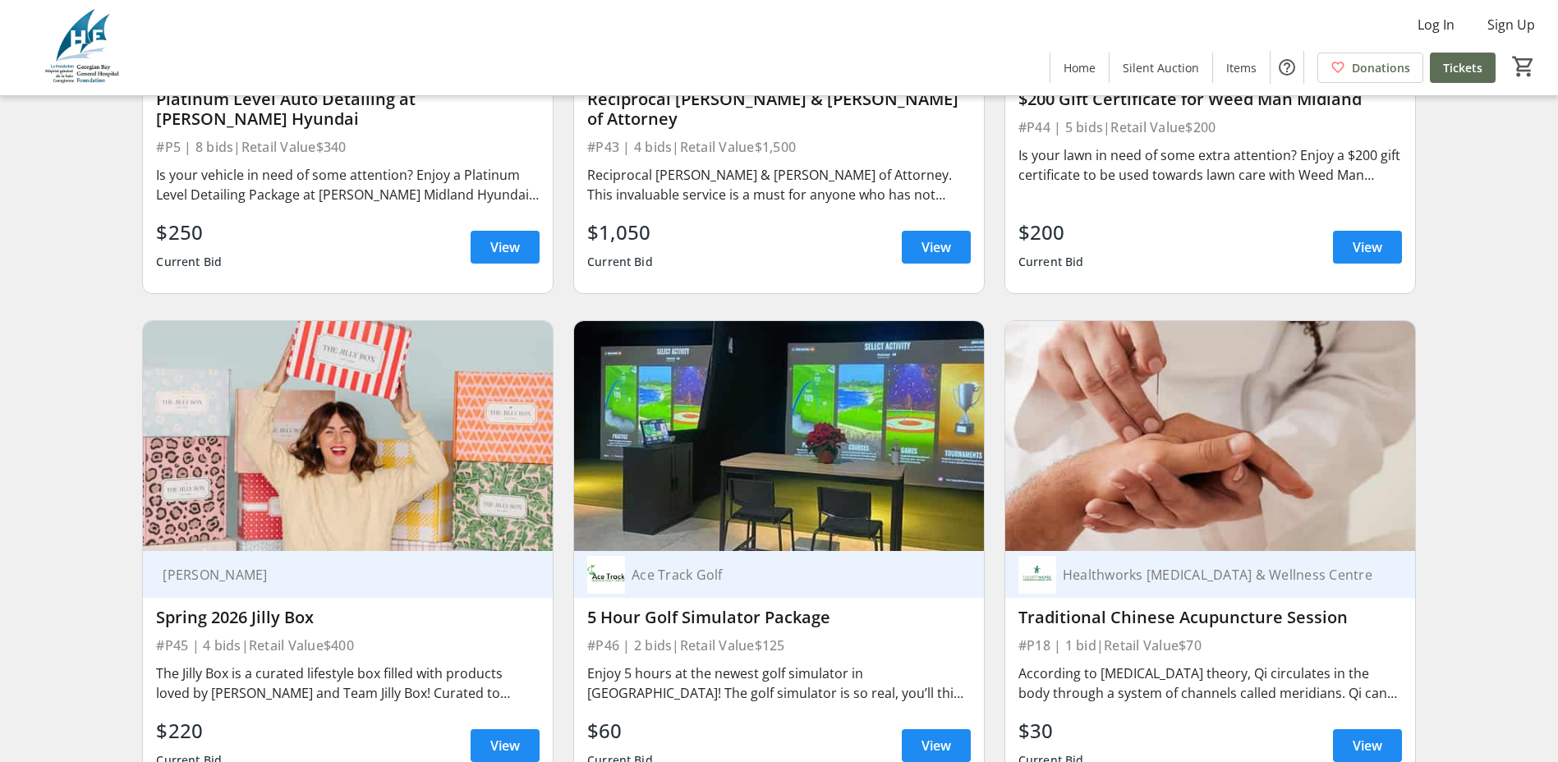
scroll to position [9773, 0]
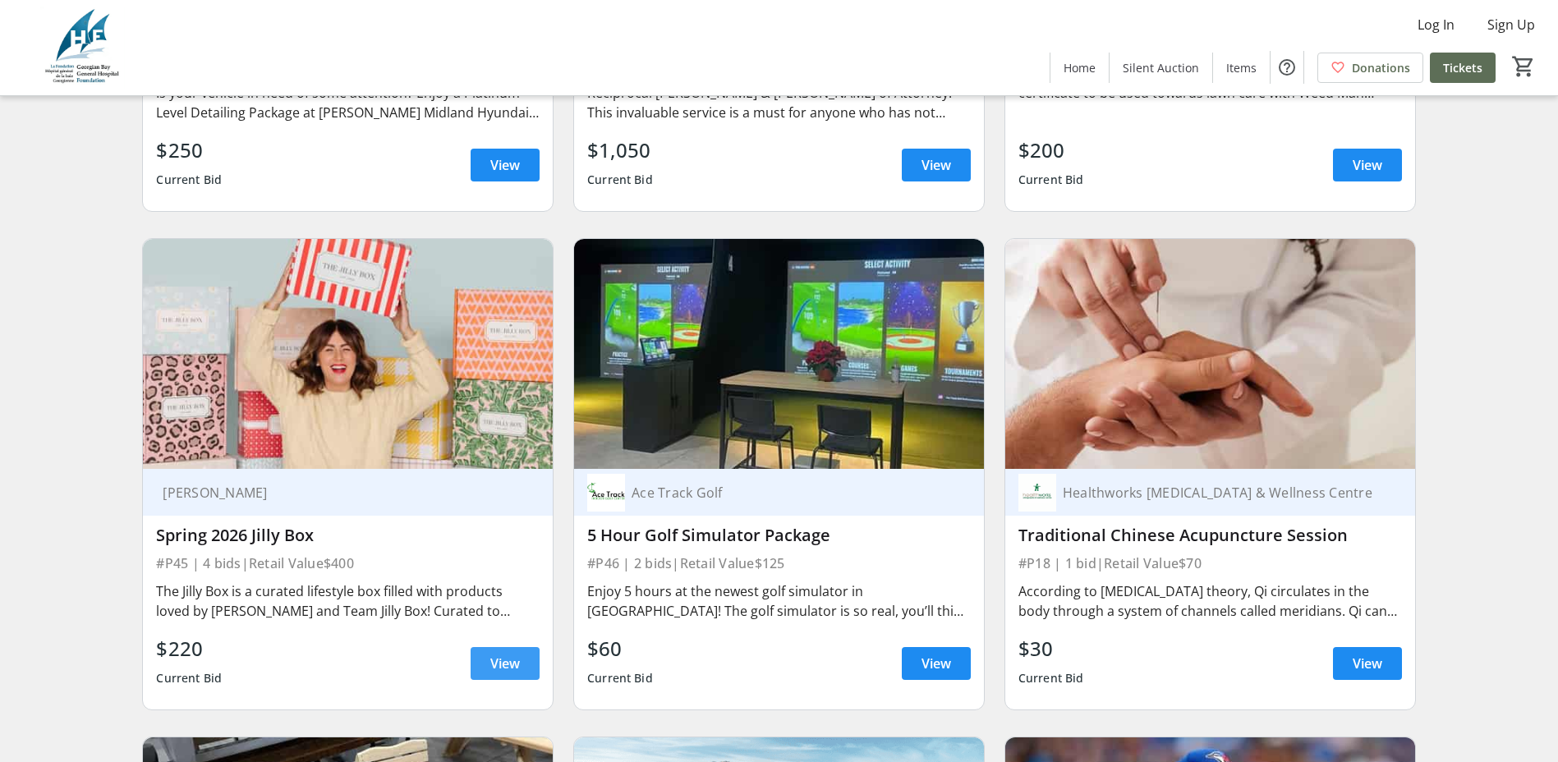
click at [501, 661] on span "View" at bounding box center [505, 664] width 30 height 20
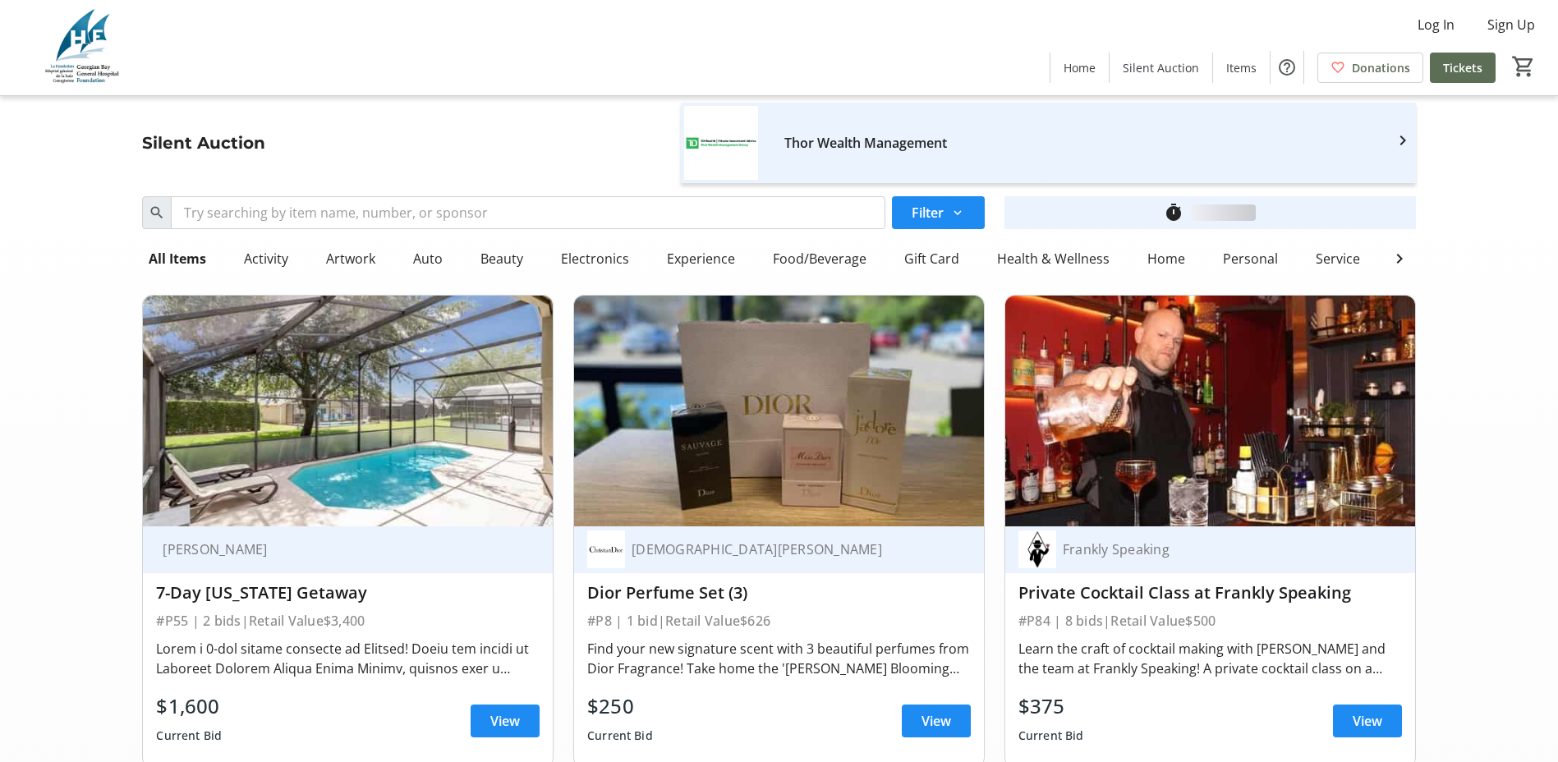
scroll to position [9773, 0]
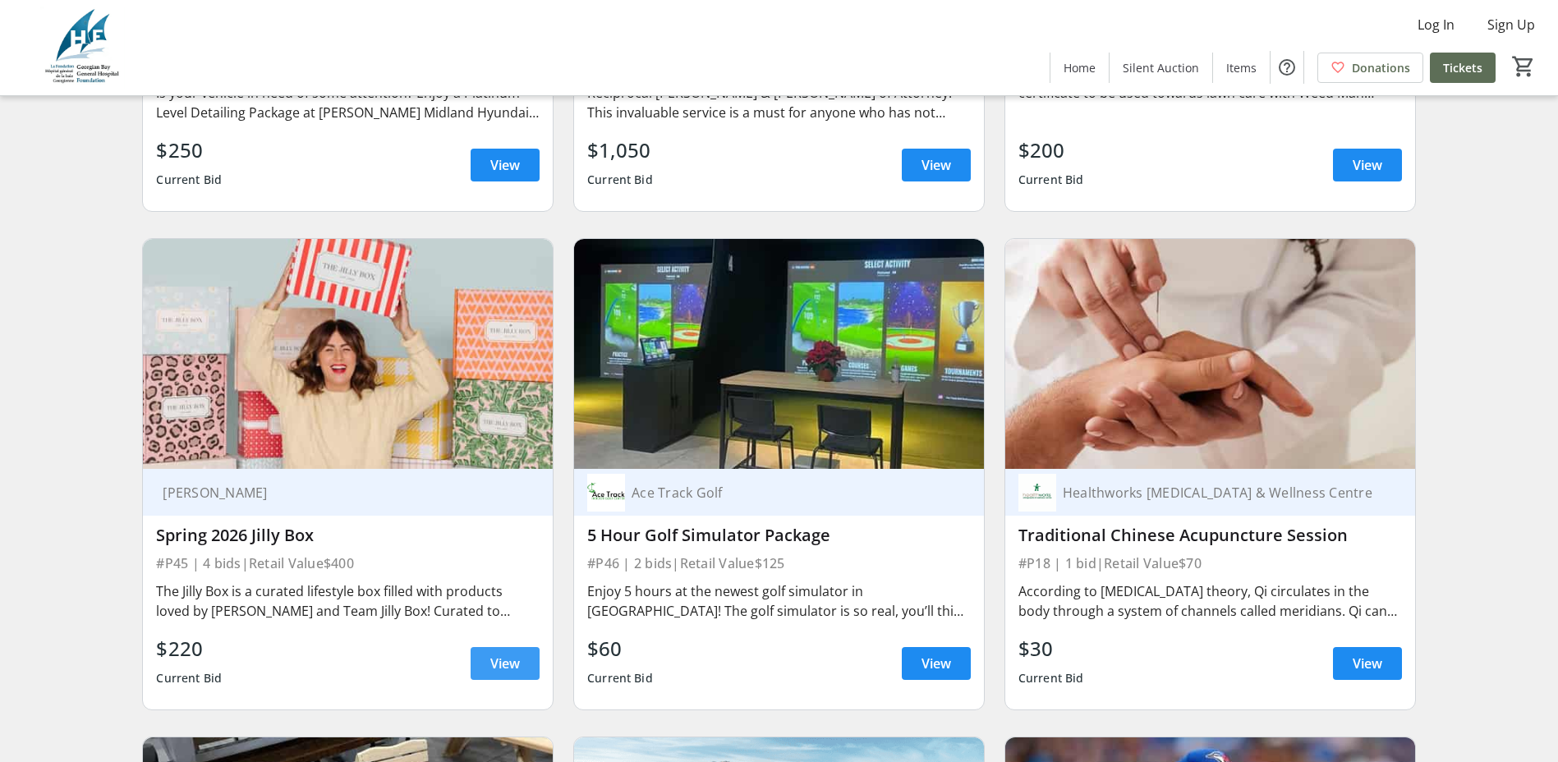
click at [488, 646] on span at bounding box center [505, 663] width 69 height 39
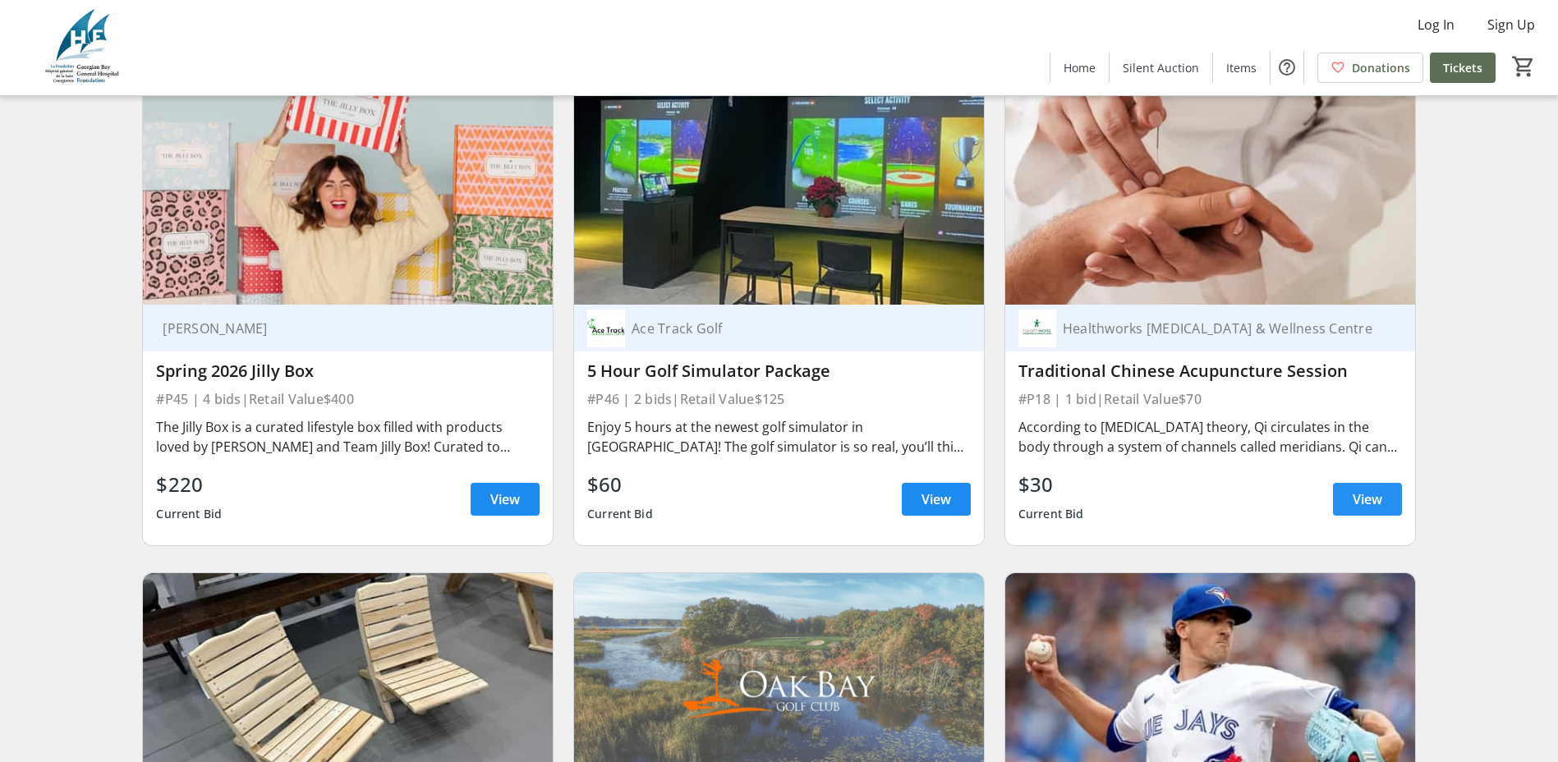
click at [1377, 489] on span "View" at bounding box center [1368, 499] width 30 height 20
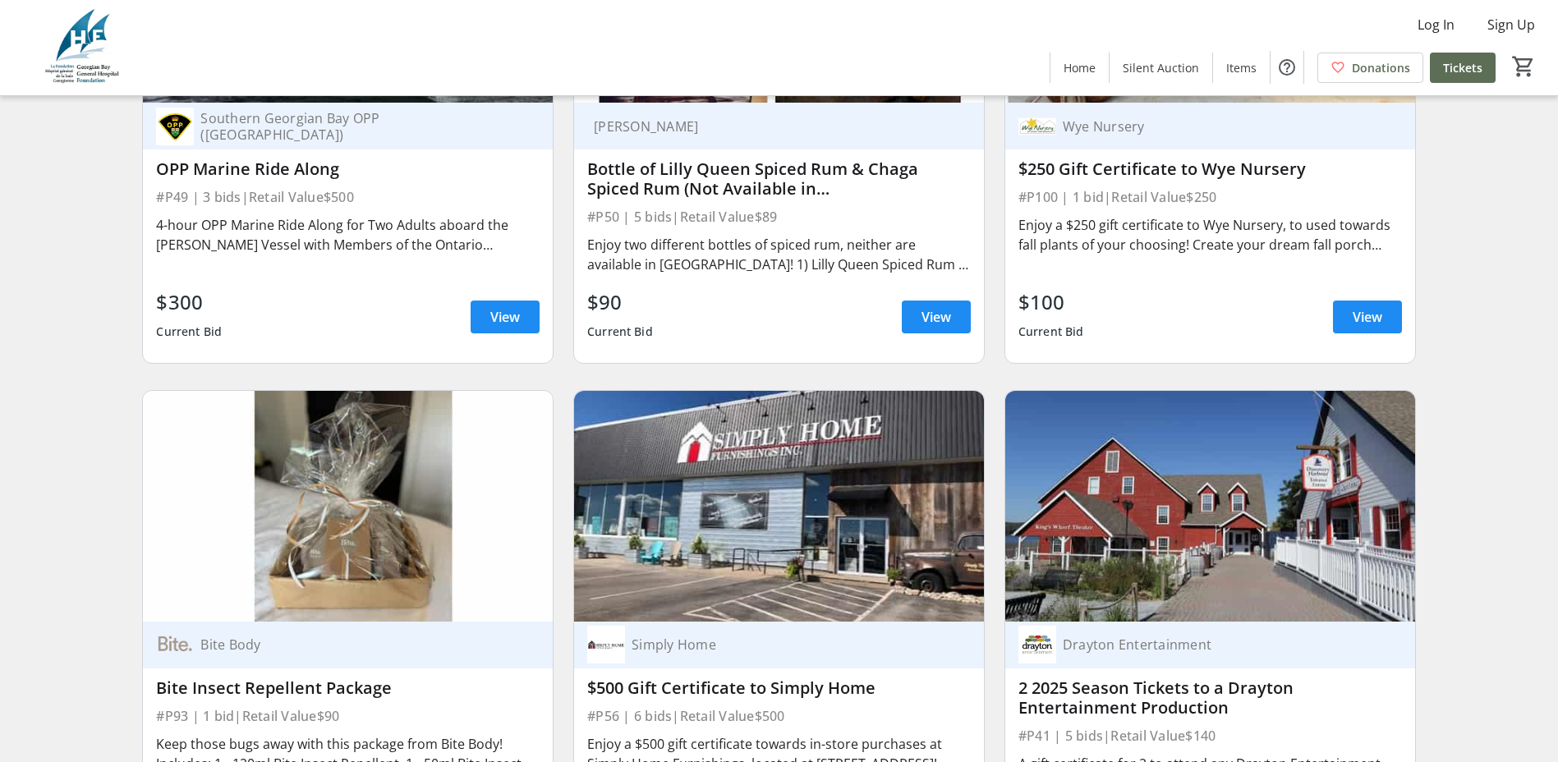
scroll to position [12319, 0]
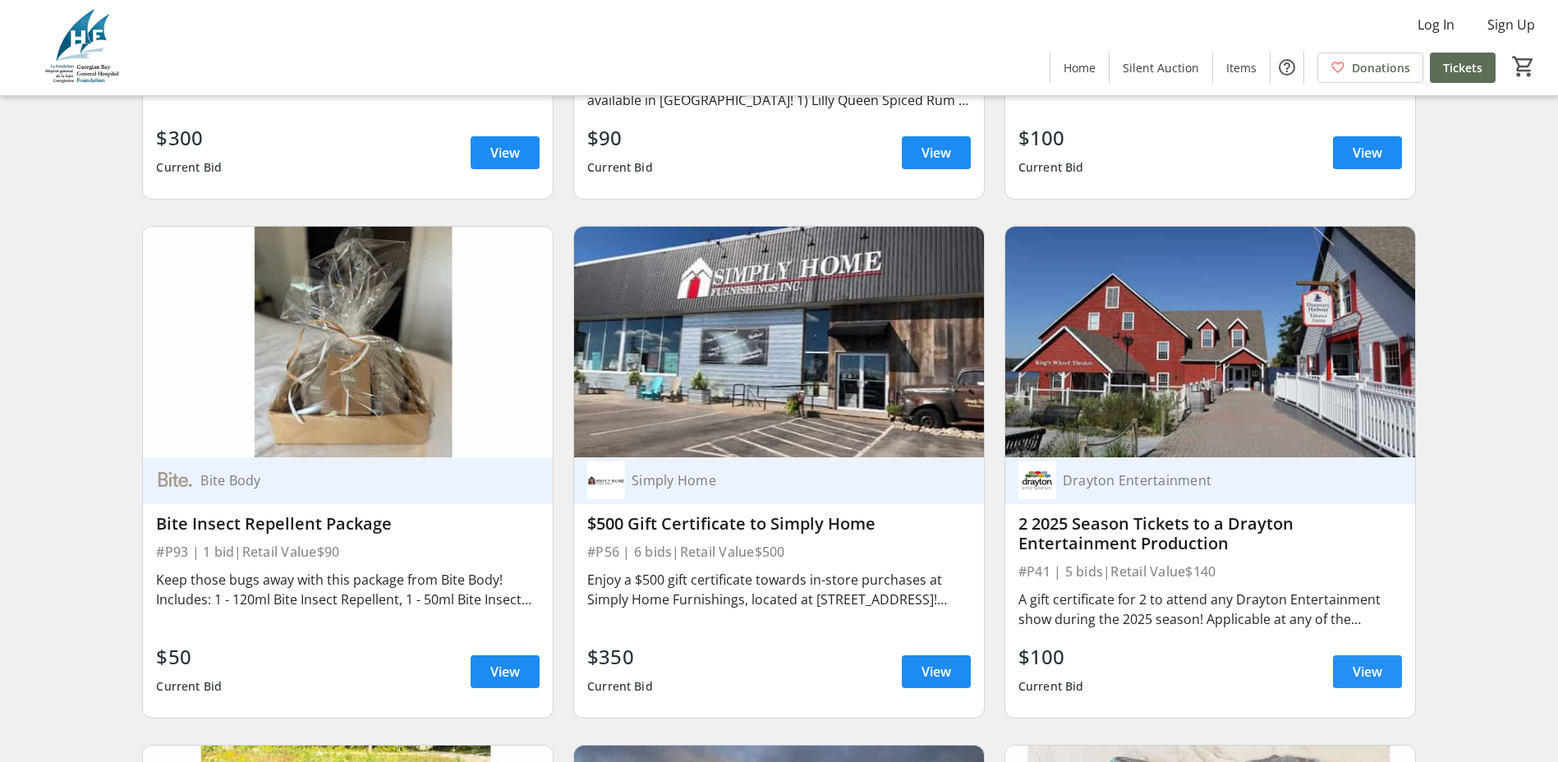
click at [1370, 664] on span "View" at bounding box center [1368, 672] width 30 height 20
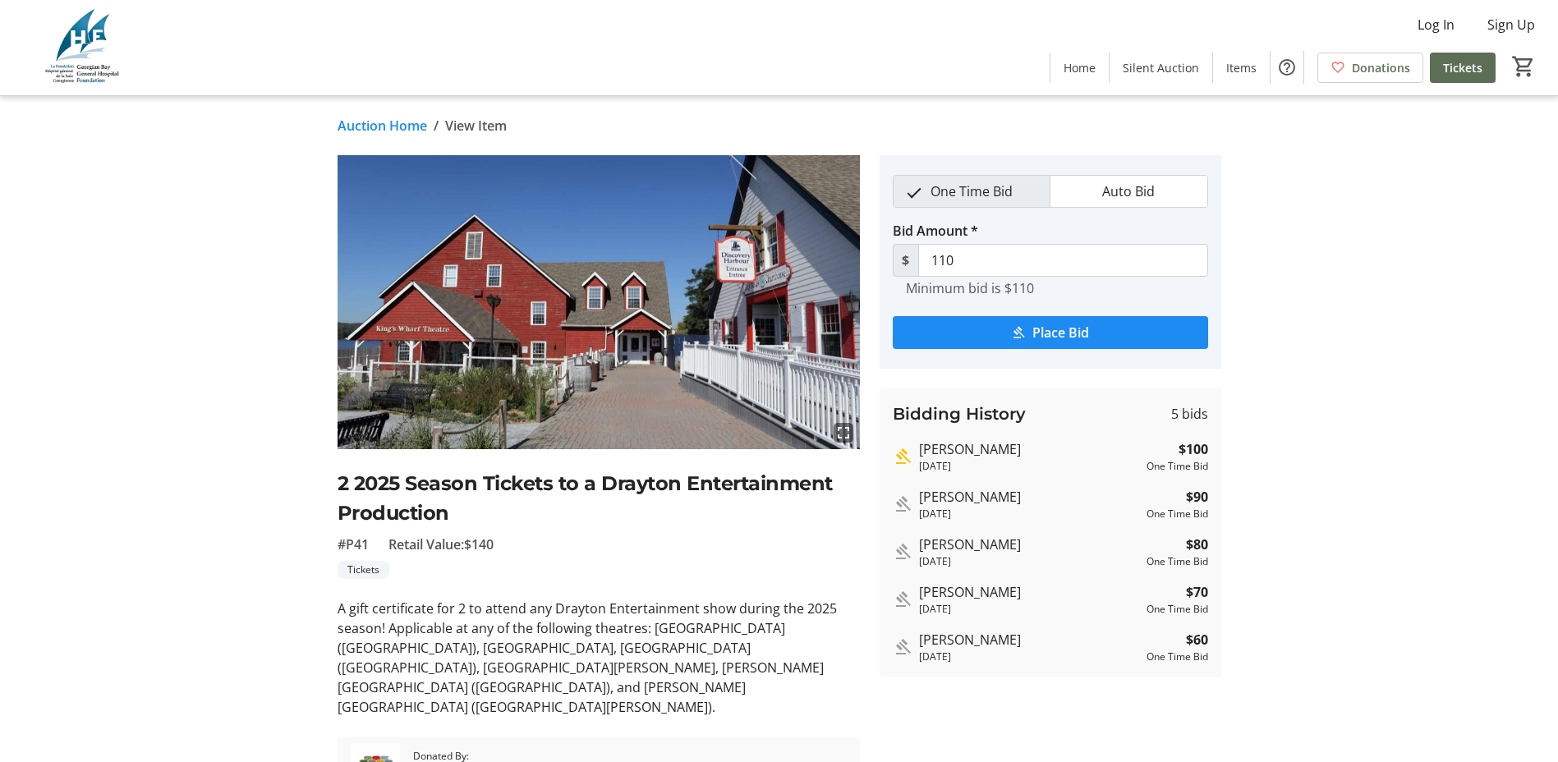
scroll to position [80, 0]
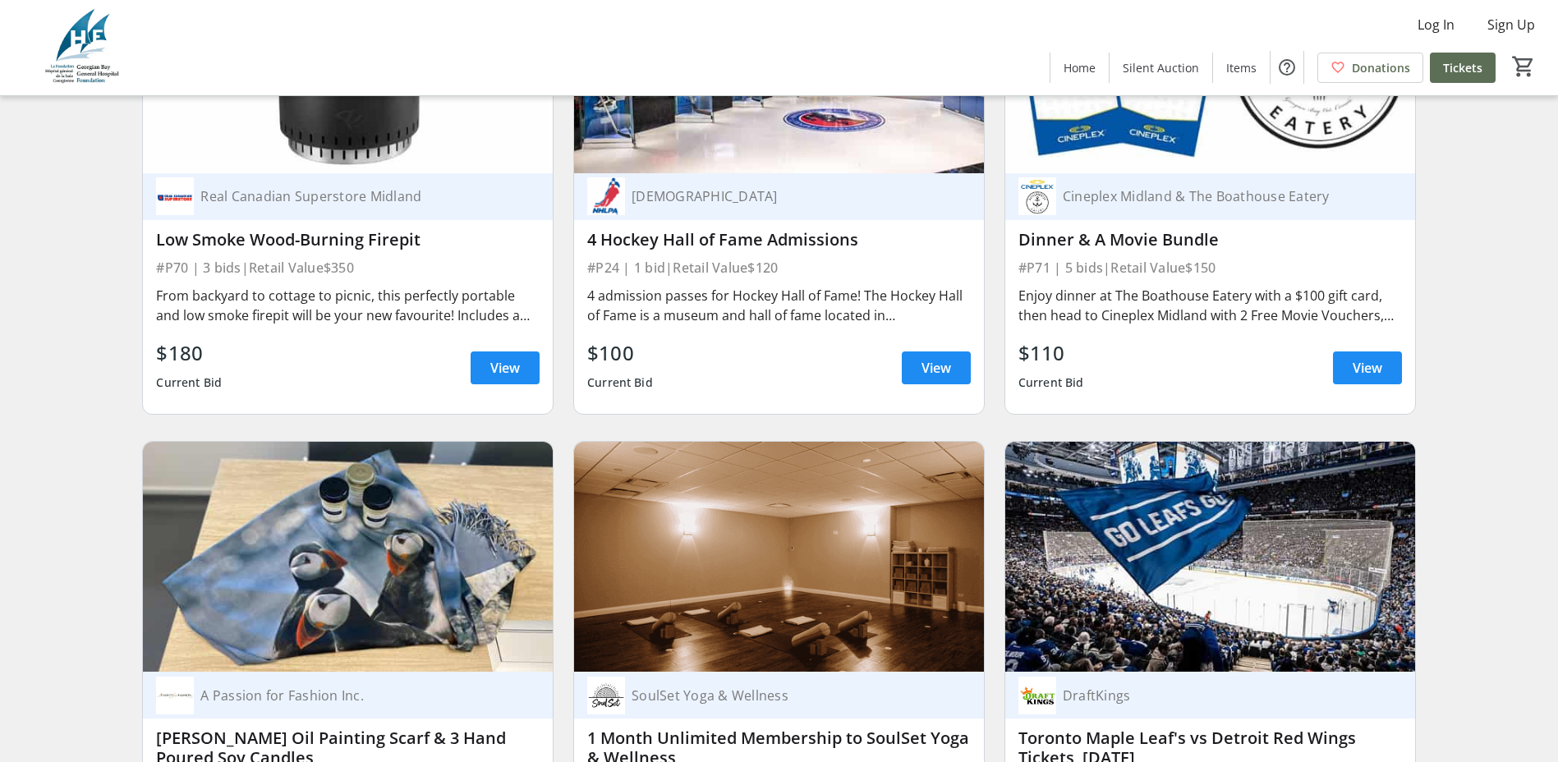
scroll to position [14783, 0]
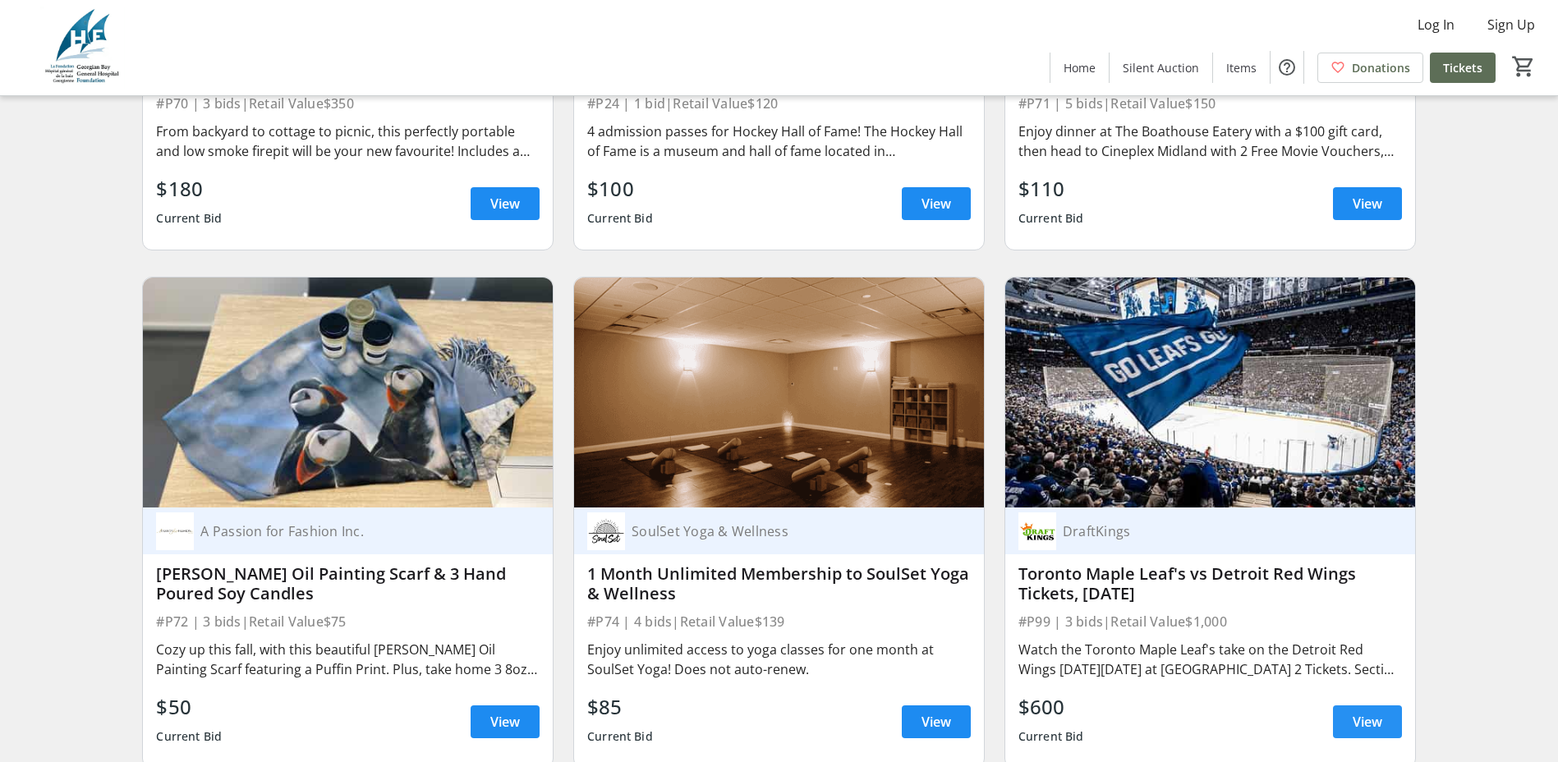
click at [1359, 712] on span "View" at bounding box center [1368, 722] width 30 height 20
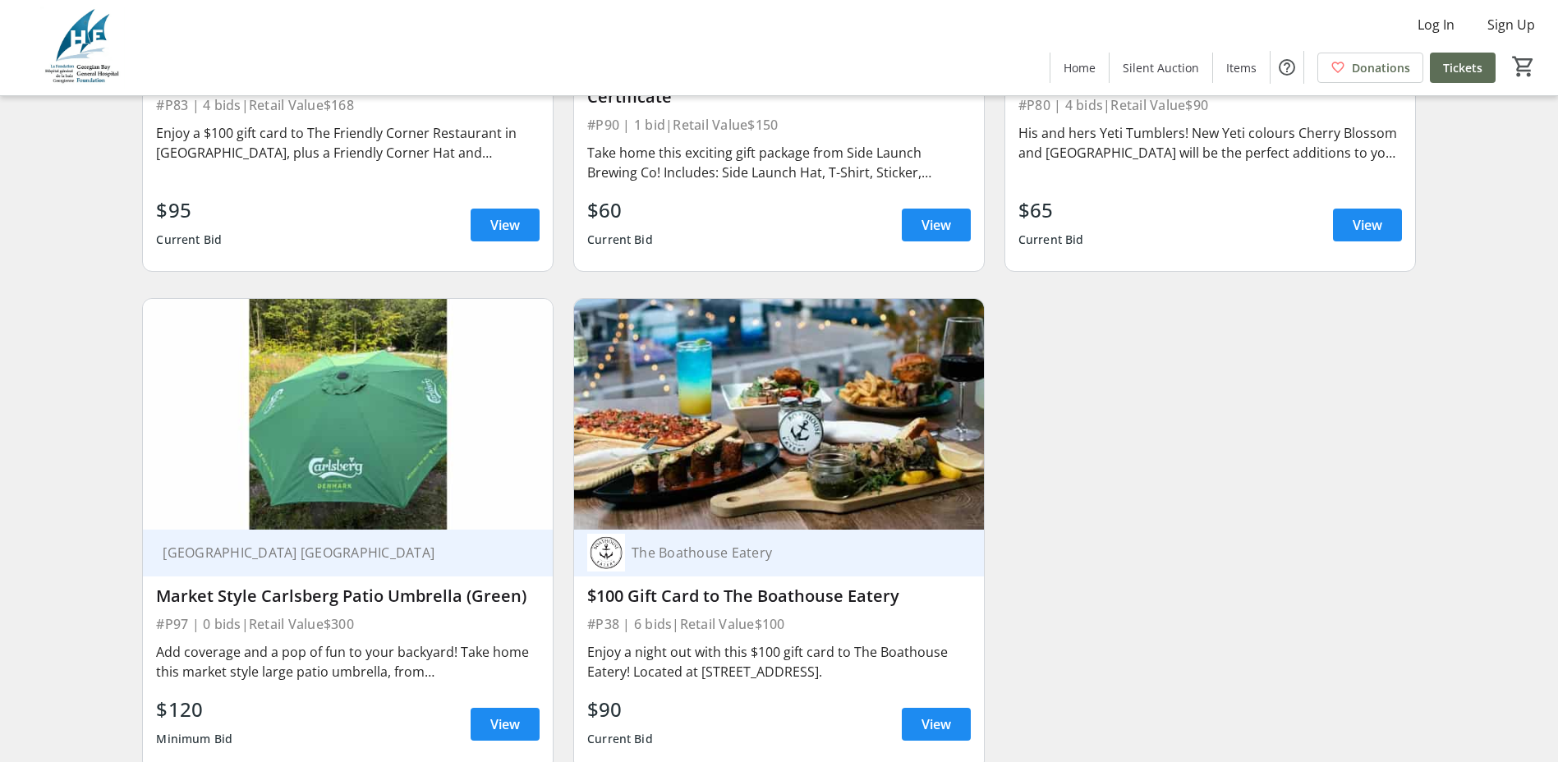
scroll to position [16867, 0]
